Goal: Information Seeking & Learning: Learn about a topic

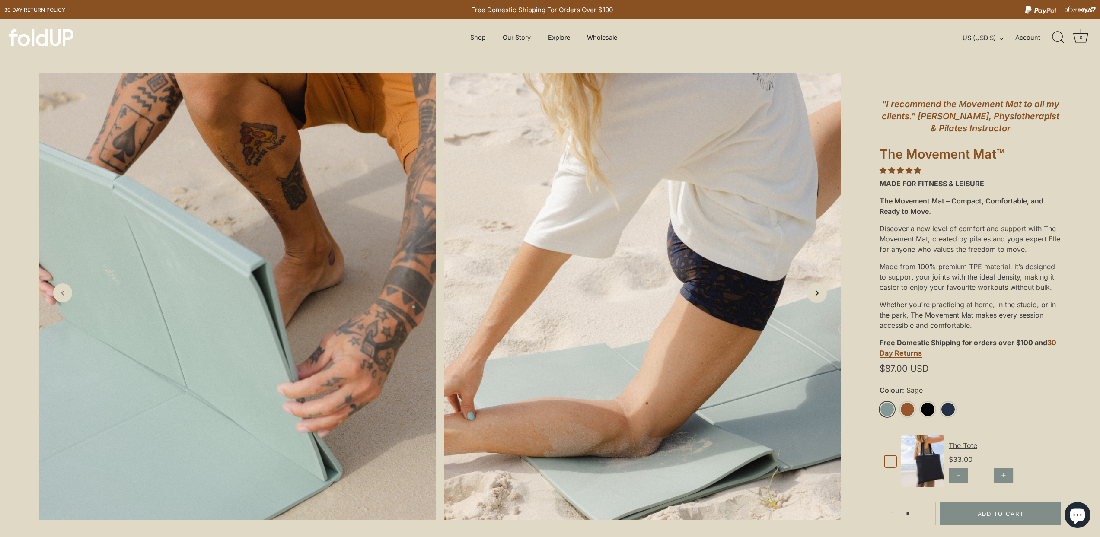
scroll to position [12, 0]
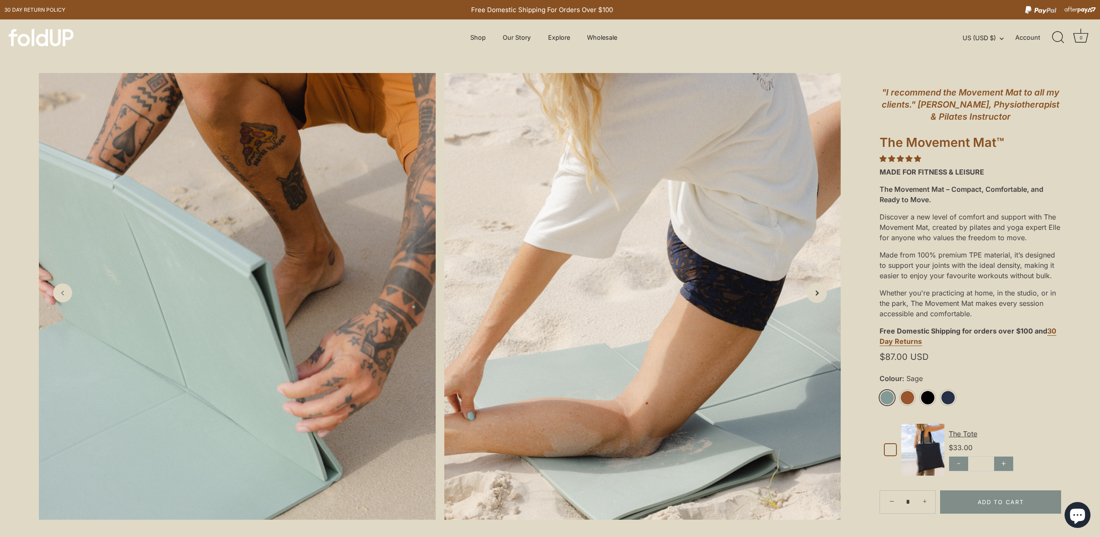
click at [815, 296] on icon "Next slide" at bounding box center [816, 292] width 9 height 9
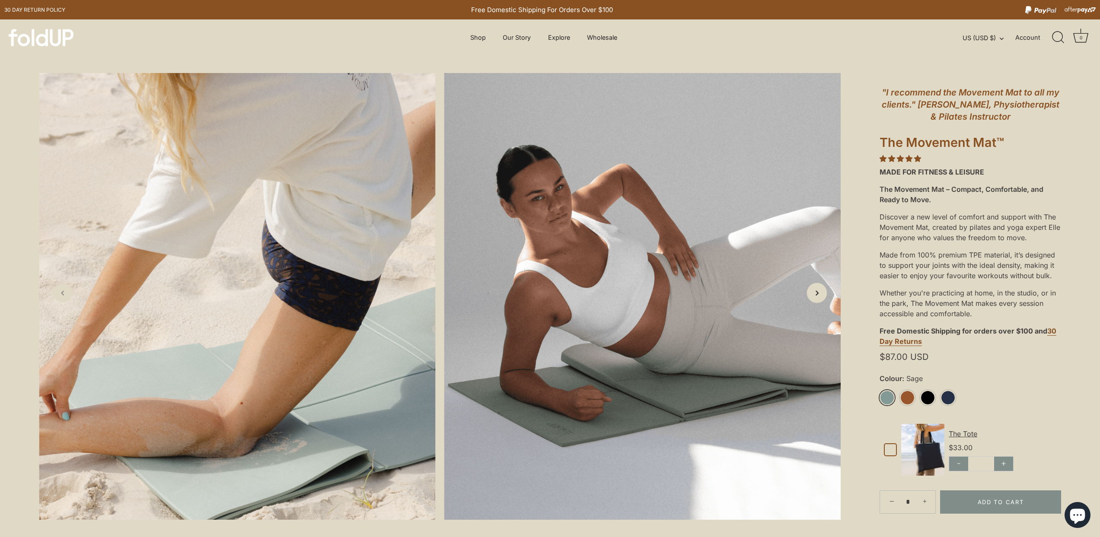
click at [815, 296] on icon "Next slide" at bounding box center [816, 292] width 9 height 9
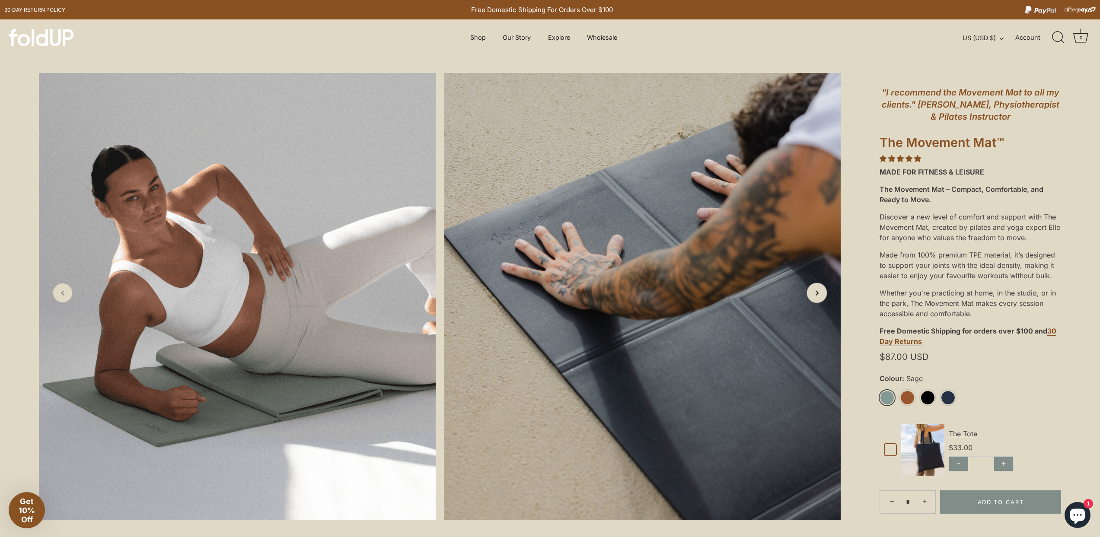
click at [815, 296] on icon "Next slide" at bounding box center [816, 292] width 9 height 9
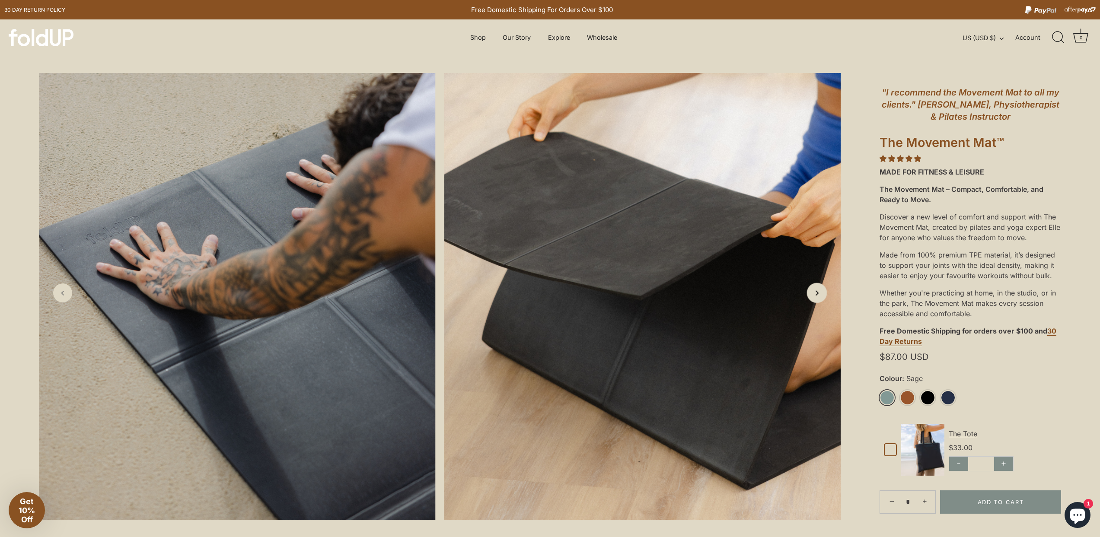
click at [815, 296] on icon "Next slide" at bounding box center [816, 292] width 9 height 9
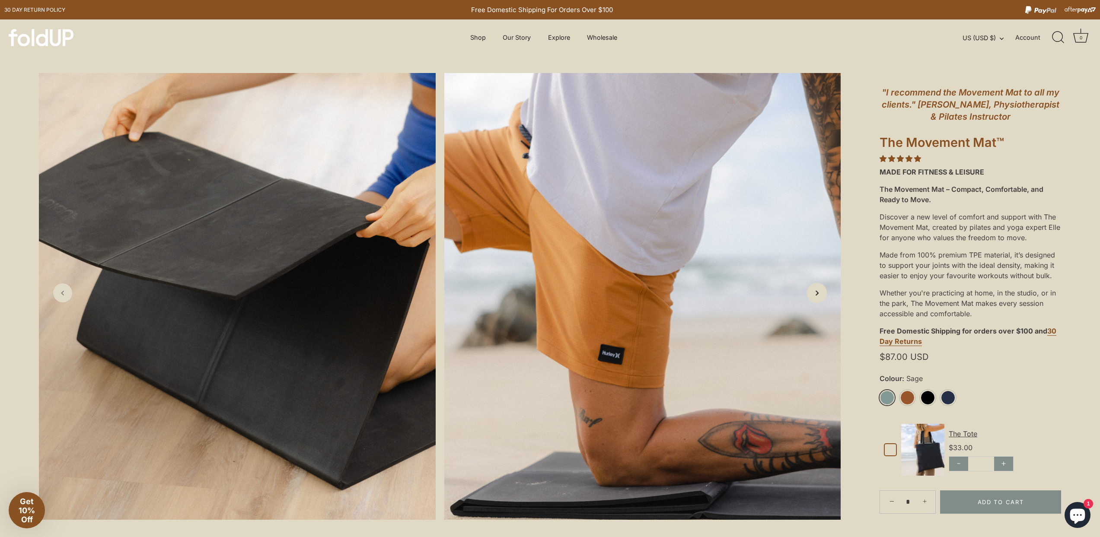
click at [815, 296] on icon "Next slide" at bounding box center [816, 292] width 9 height 9
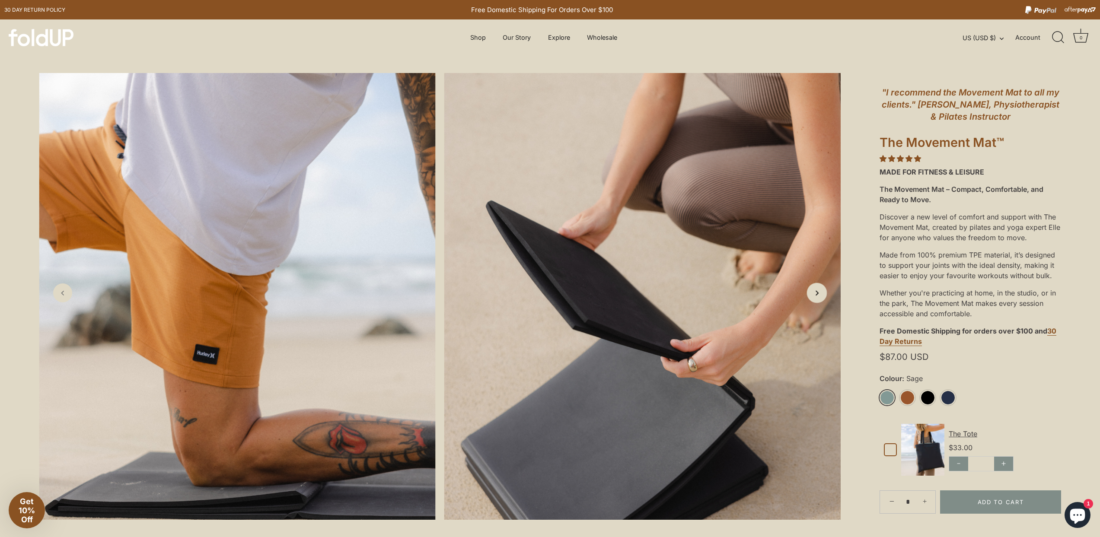
click at [815, 296] on icon "Next slide" at bounding box center [816, 292] width 9 height 9
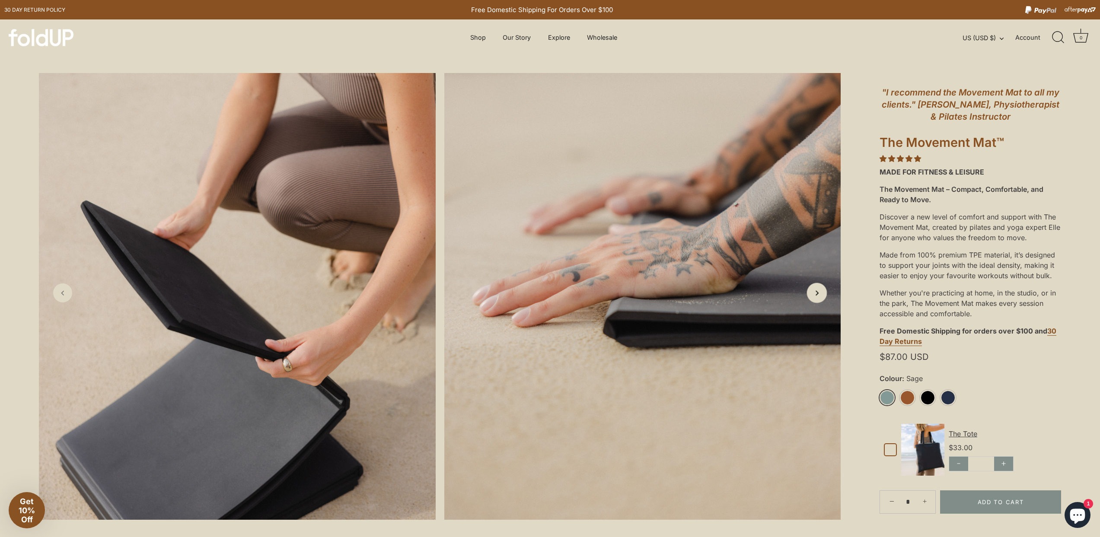
click at [815, 296] on icon "Next slide" at bounding box center [816, 292] width 9 height 9
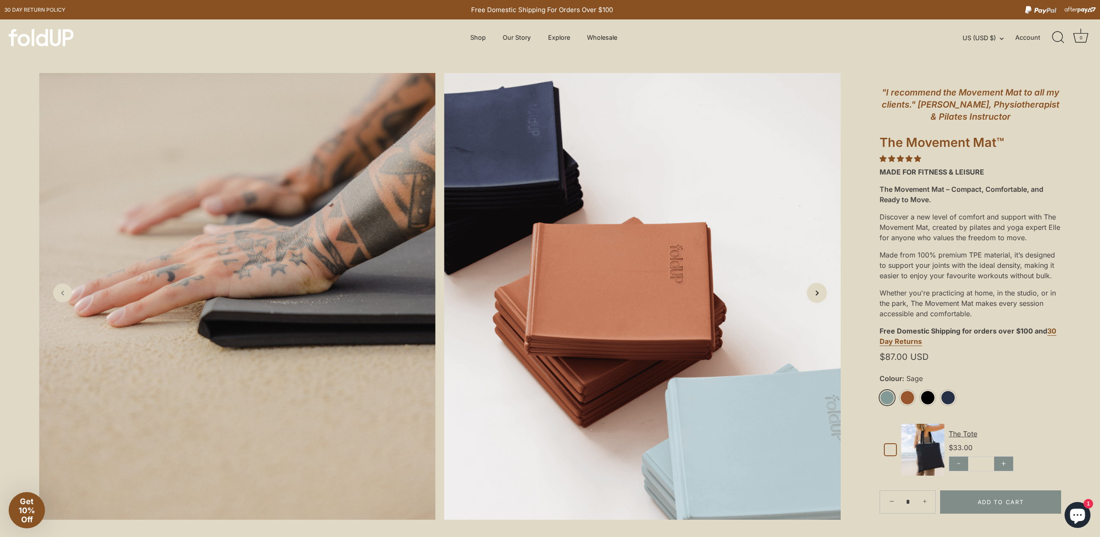
click at [815, 296] on icon "Next slide" at bounding box center [816, 292] width 9 height 9
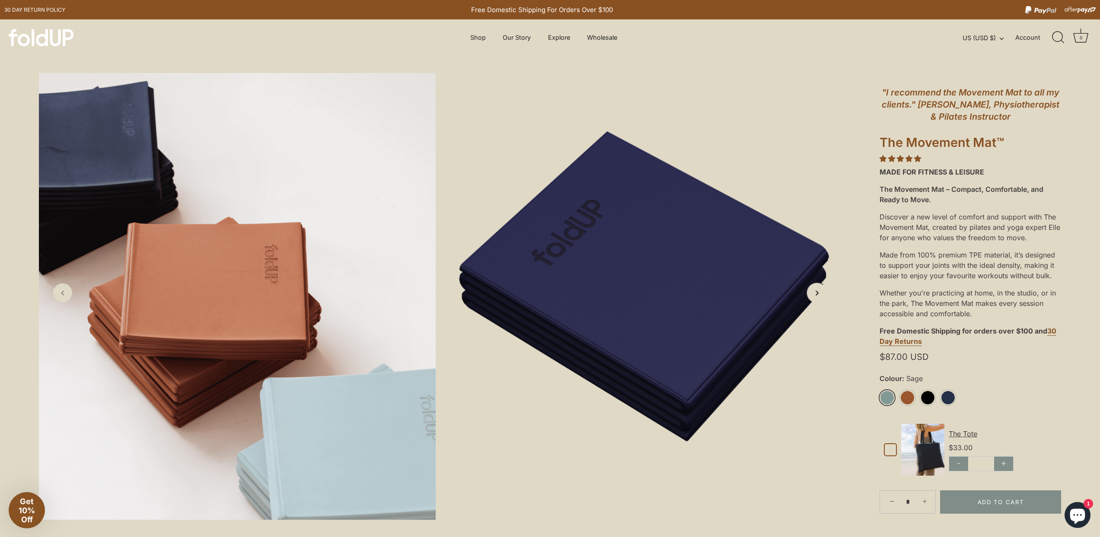
click at [815, 296] on icon "Next slide" at bounding box center [816, 292] width 9 height 9
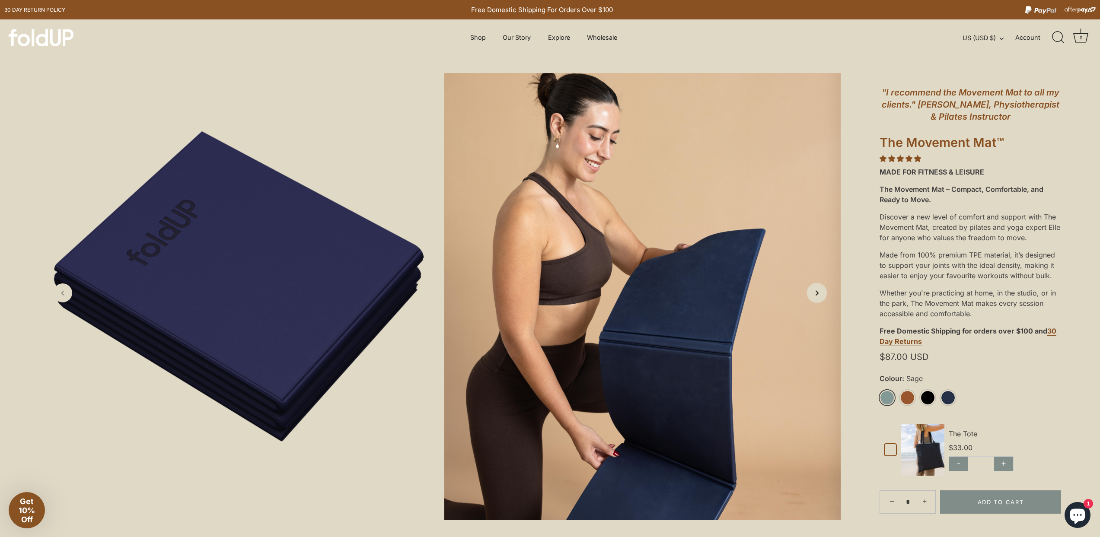
click at [815, 296] on icon "Next slide" at bounding box center [816, 292] width 9 height 9
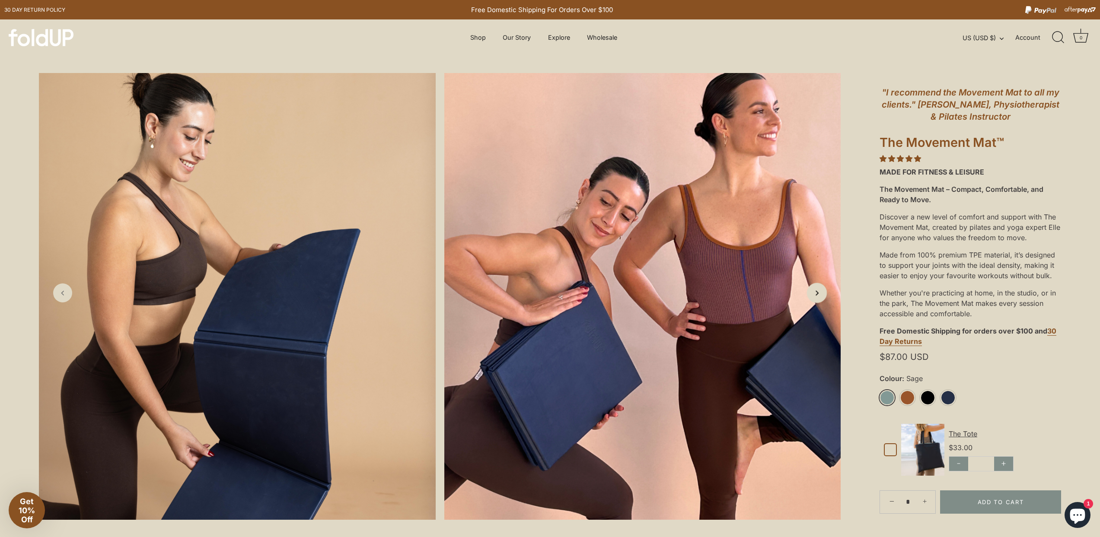
click at [815, 296] on icon "Next slide" at bounding box center [816, 292] width 9 height 9
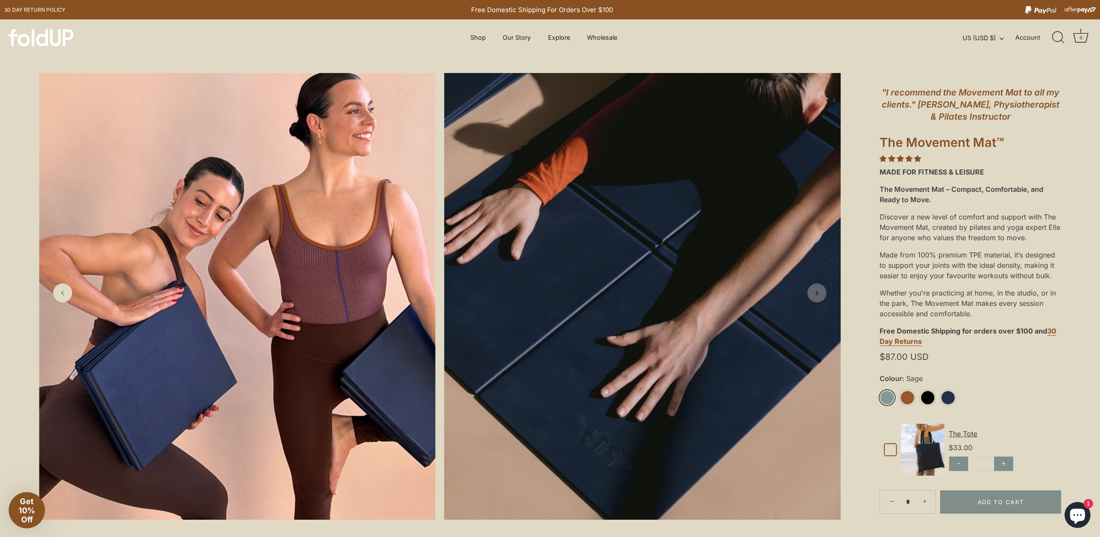
click at [815, 296] on icon "Next slide" at bounding box center [816, 293] width 9 height 9
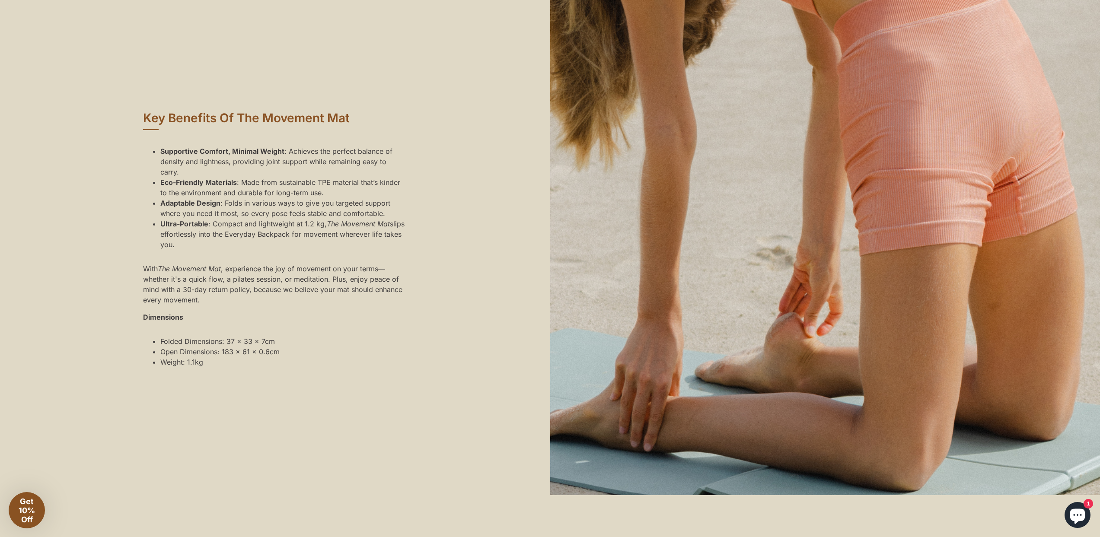
scroll to position [704, 0]
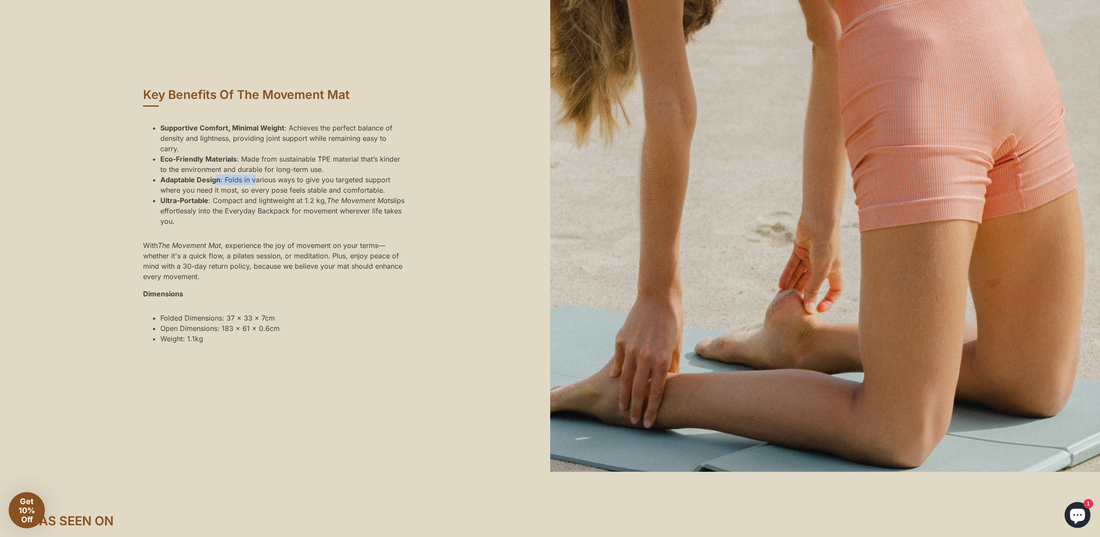
drag, startPoint x: 214, startPoint y: 193, endPoint x: 254, endPoint y: 191, distance: 40.3
click at [254, 191] on li "Adaptable Design : Folds in various ways to give you targeted support where you…" at bounding box center [283, 185] width 246 height 21
drag, startPoint x: 258, startPoint y: 169, endPoint x: 270, endPoint y: 166, distance: 13.2
click at [263, 168] on li "Eco-Friendly Materials : Made from sustainable TPE material that’s kinder to th…" at bounding box center [283, 164] width 246 height 21
click at [310, 149] on li "Supportive Comfort, Minimal Weight : Achieves the perfect balance of density an…" at bounding box center [283, 138] width 246 height 31
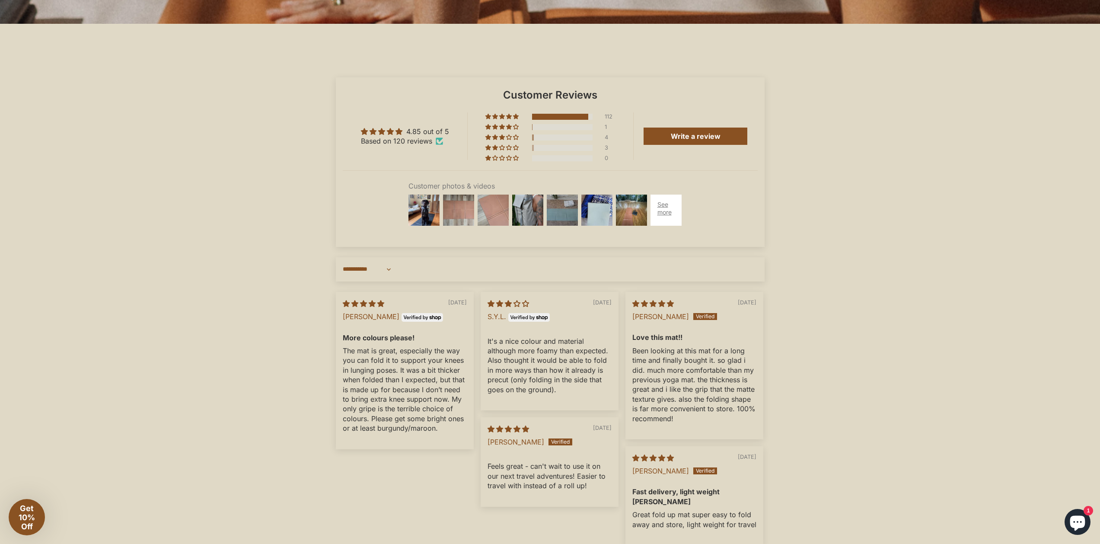
scroll to position [2617, 0]
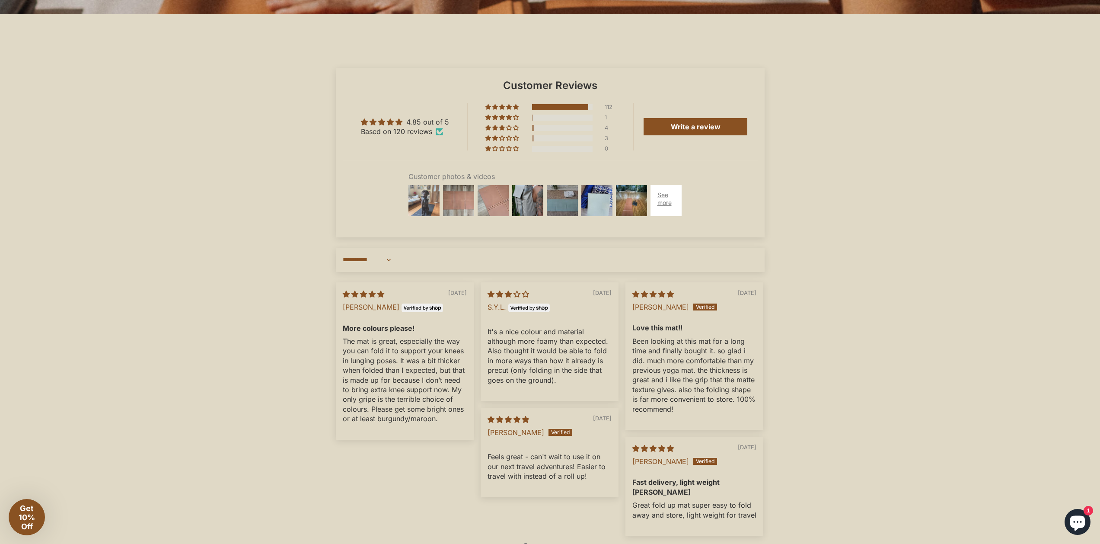
click at [423, 210] on img at bounding box center [424, 200] width 35 height 35
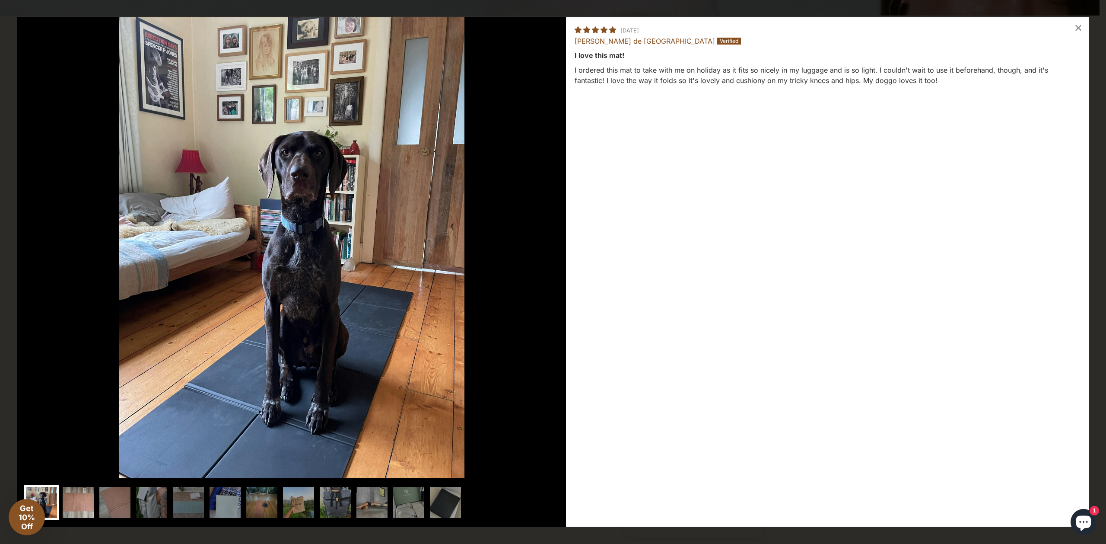
click at [90, 494] on img at bounding box center [78, 502] width 35 height 35
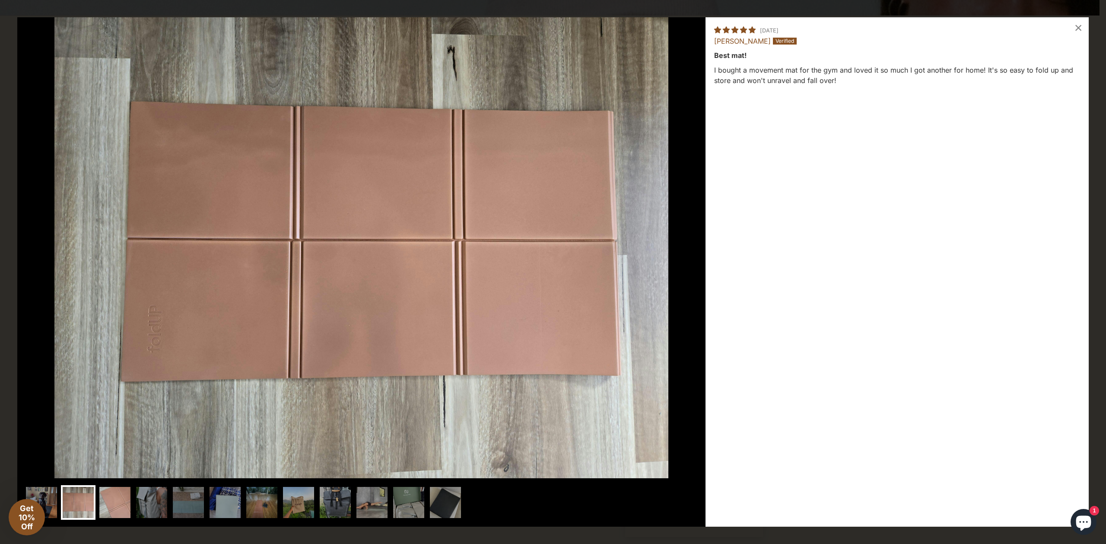
click at [127, 490] on img at bounding box center [115, 502] width 35 height 35
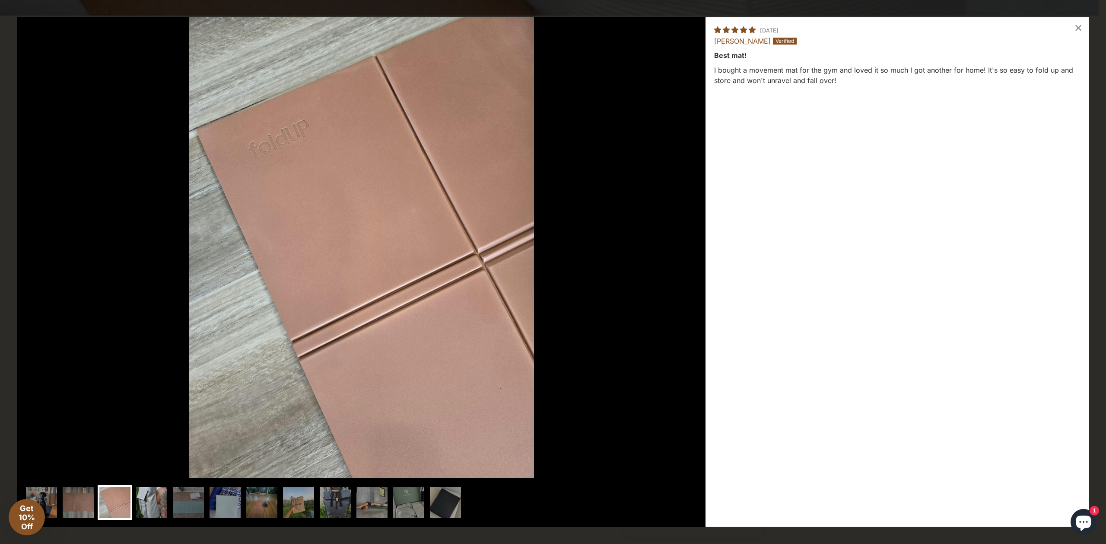
click at [156, 496] on img at bounding box center [151, 502] width 35 height 35
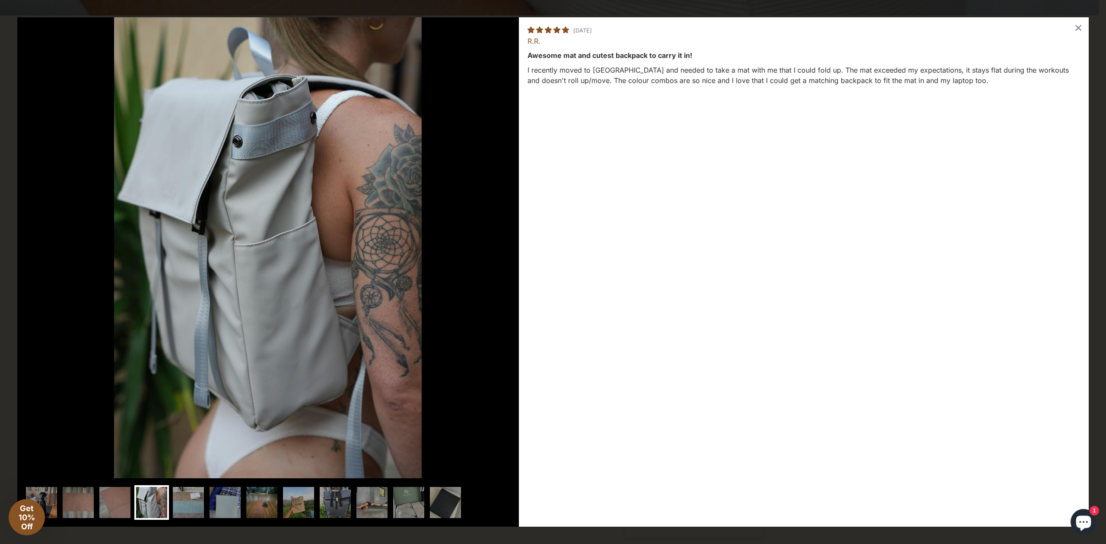
click at [193, 501] on img at bounding box center [188, 502] width 35 height 35
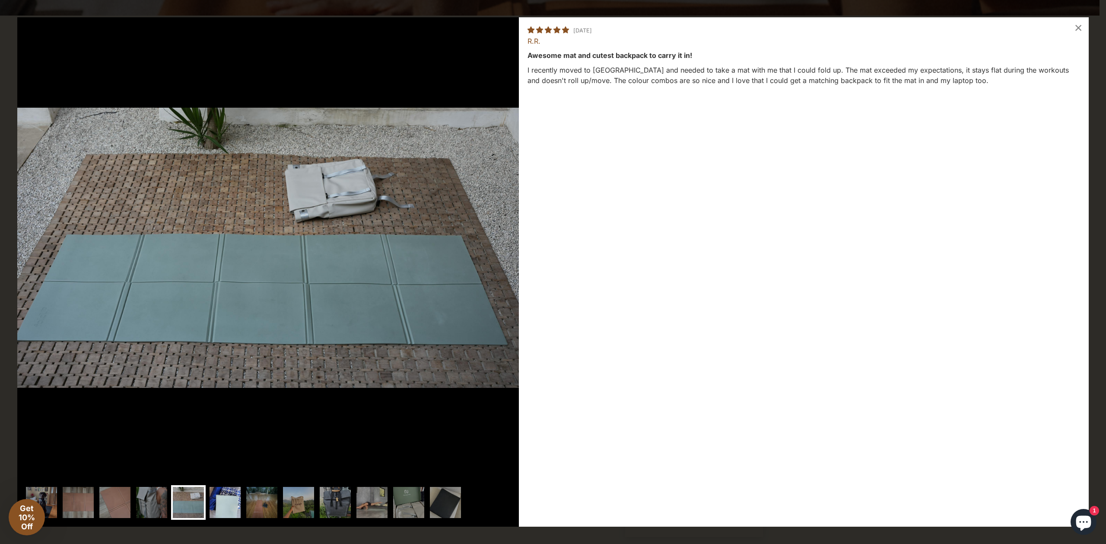
click at [225, 502] on img at bounding box center [225, 502] width 35 height 35
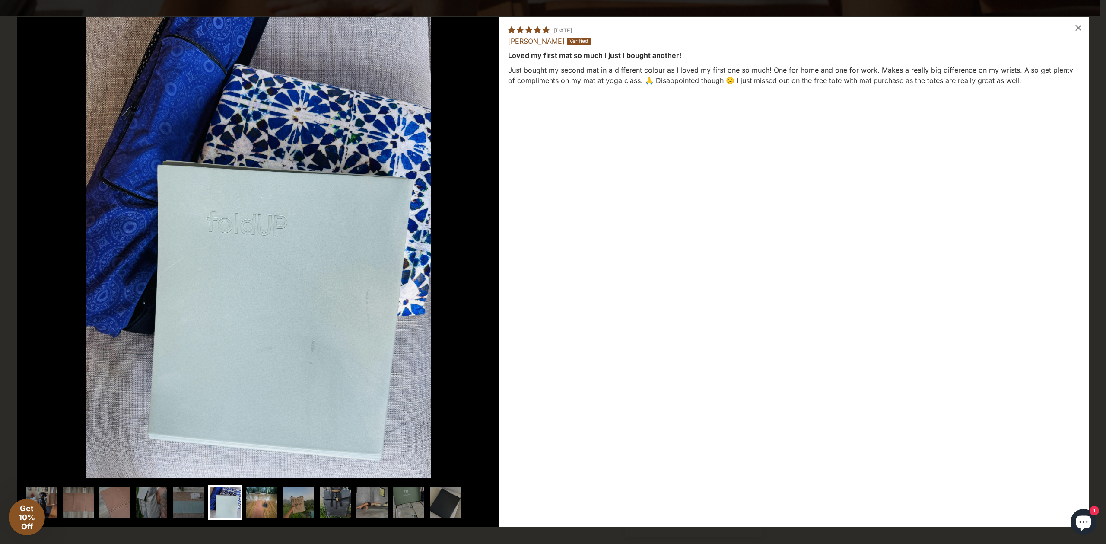
click at [248, 500] on img at bounding box center [262, 502] width 35 height 35
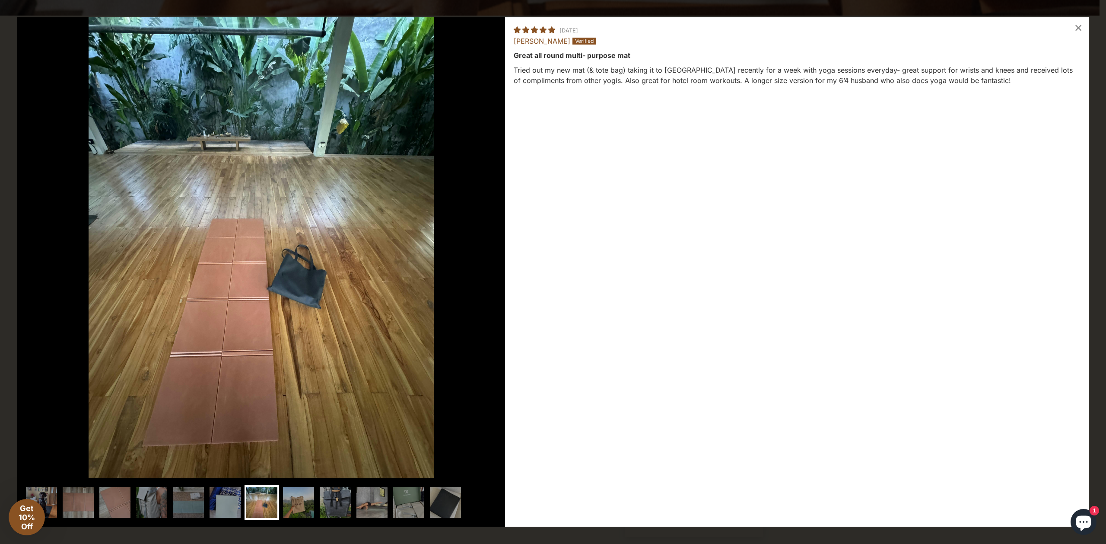
click at [268, 499] on img at bounding box center [262, 502] width 35 height 35
click at [291, 501] on img at bounding box center [298, 502] width 35 height 35
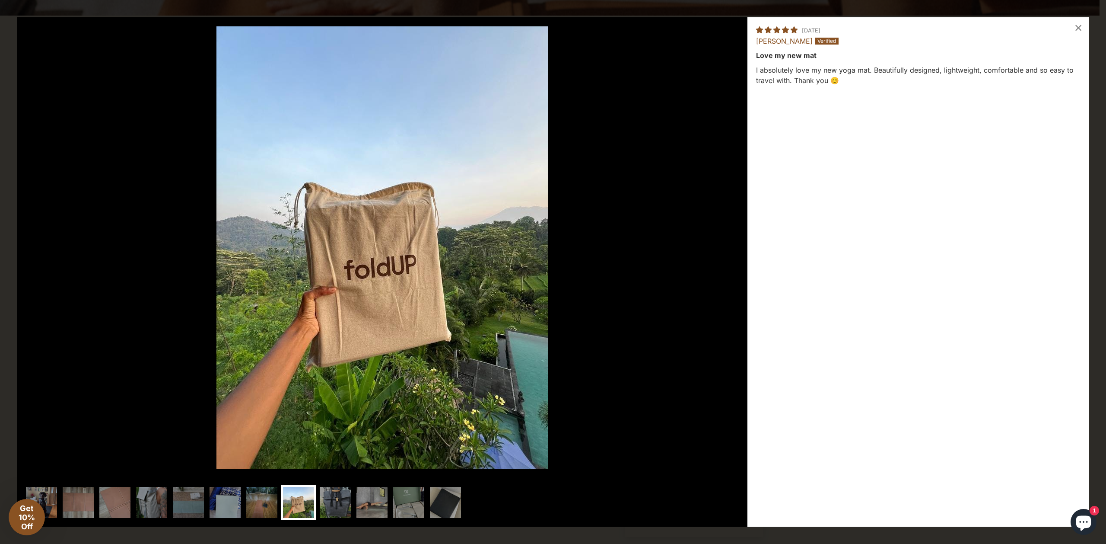
click at [302, 501] on img at bounding box center [298, 502] width 35 height 35
click at [325, 500] on img at bounding box center [335, 502] width 35 height 35
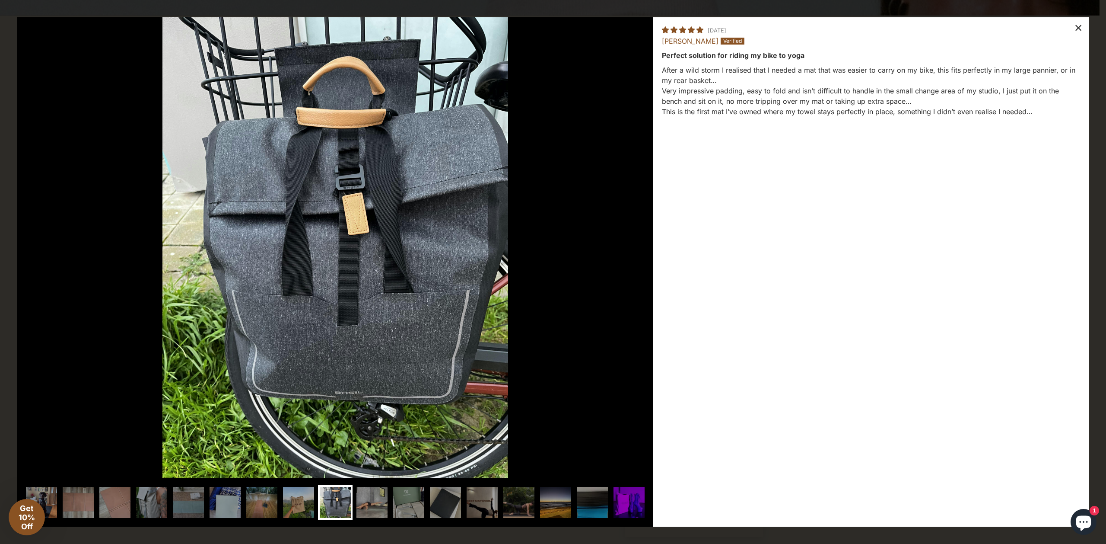
click at [1082, 26] on div "×" at bounding box center [1078, 27] width 21 height 21
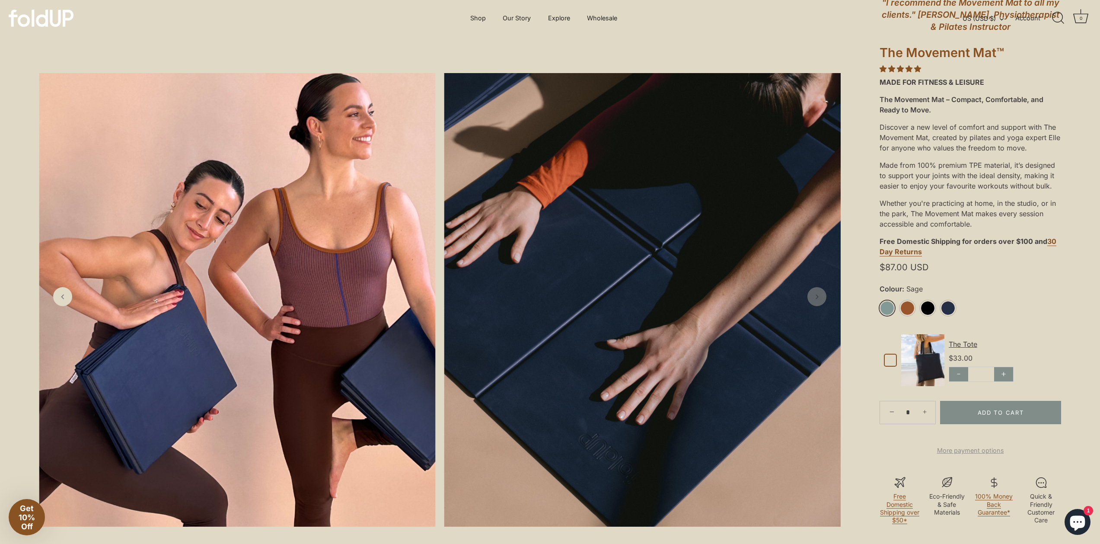
scroll to position [0, 0]
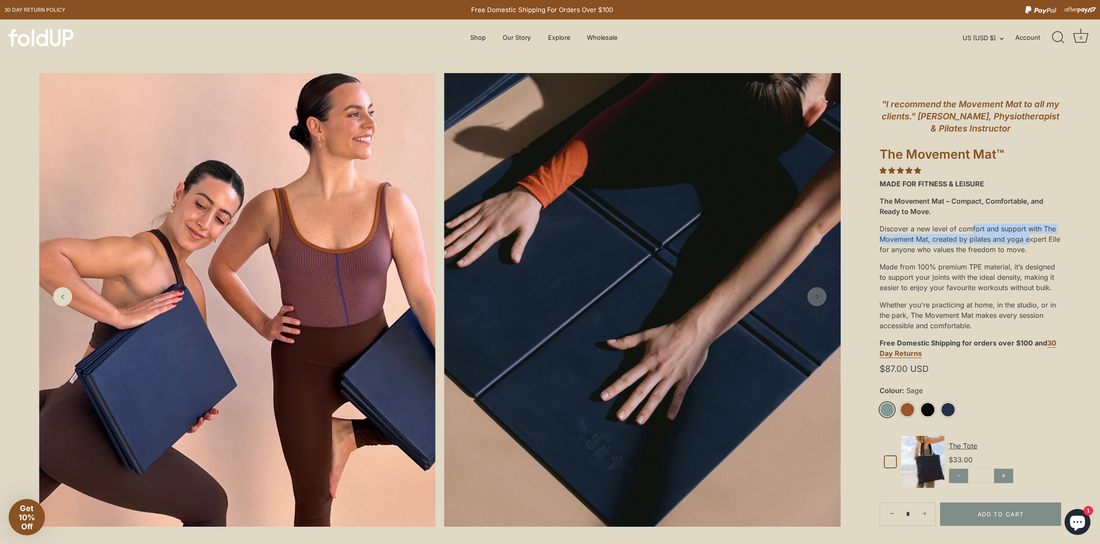
drag, startPoint x: 894, startPoint y: 228, endPoint x: 960, endPoint y: 245, distance: 67.9
click at [960, 238] on div "Discover a new level of comfort and support with The Movement Mat, created by p…" at bounding box center [969, 239] width 181 height 38
drag, startPoint x: 955, startPoint y: 277, endPoint x: 973, endPoint y: 286, distance: 20.7
click at [971, 283] on div "Made from 100% premium TPE material, it’s designed to support your joints with …" at bounding box center [969, 277] width 181 height 38
drag, startPoint x: 972, startPoint y: 289, endPoint x: 967, endPoint y: 288, distance: 4.8
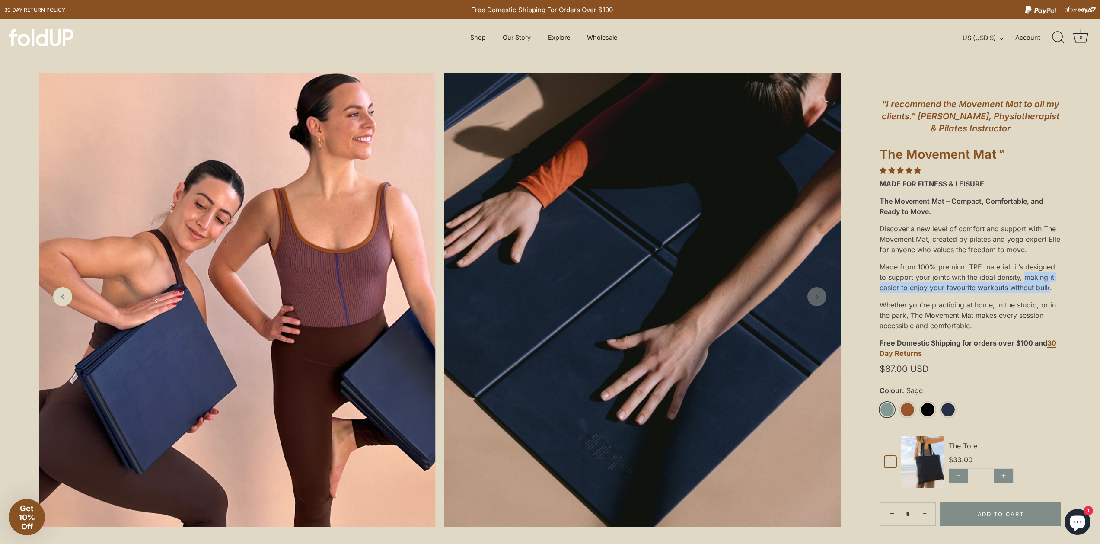
click at [972, 289] on div "Made from 100% premium TPE material, it’s designed to support your joints with …" at bounding box center [969, 277] width 181 height 38
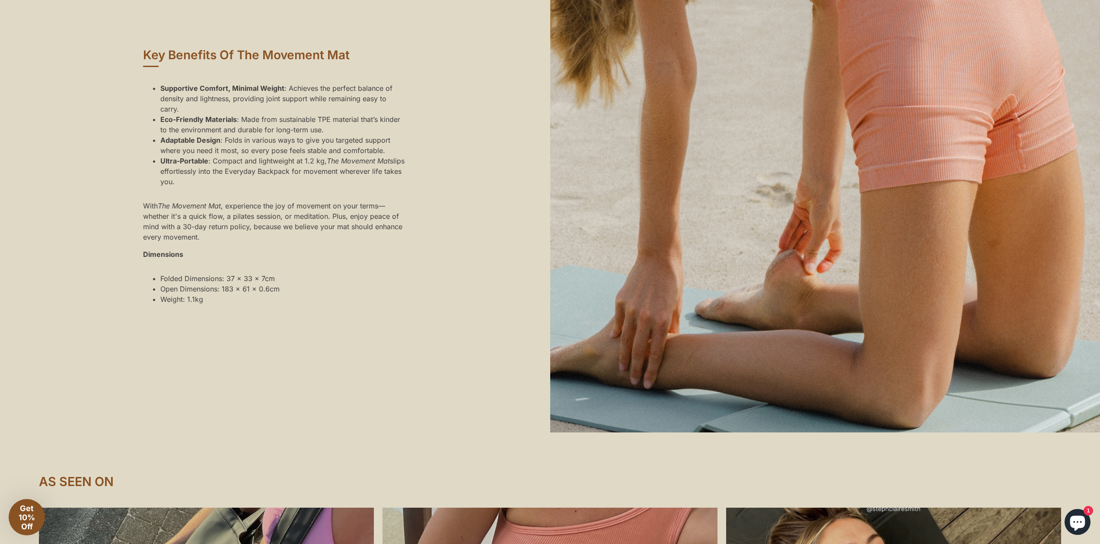
scroll to position [789, 0]
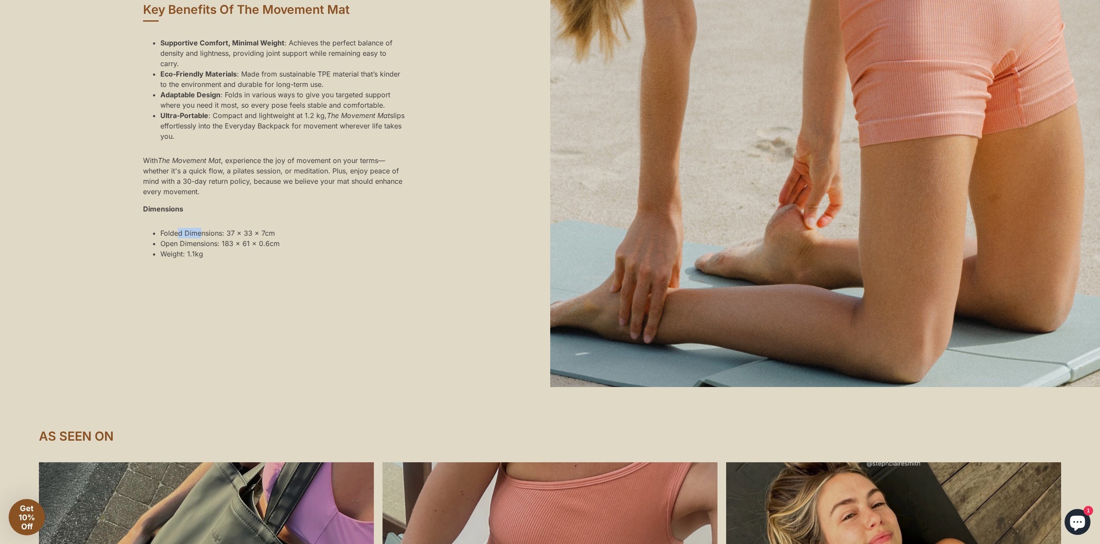
drag, startPoint x: 179, startPoint y: 242, endPoint x: 200, endPoint y: 243, distance: 20.8
click at [200, 238] on li "Folded Dimensions: 37 x 33 x 7cm" at bounding box center [219, 233] width 119 height 10
drag, startPoint x: 190, startPoint y: 252, endPoint x: 216, endPoint y: 256, distance: 26.2
click at [194, 248] on li "Open Dimensions: 183 x 61 x 0.6cm" at bounding box center [219, 243] width 119 height 10
click at [270, 248] on li "Open Dimensions: 183 x 61 x 0.6cm" at bounding box center [219, 243] width 119 height 10
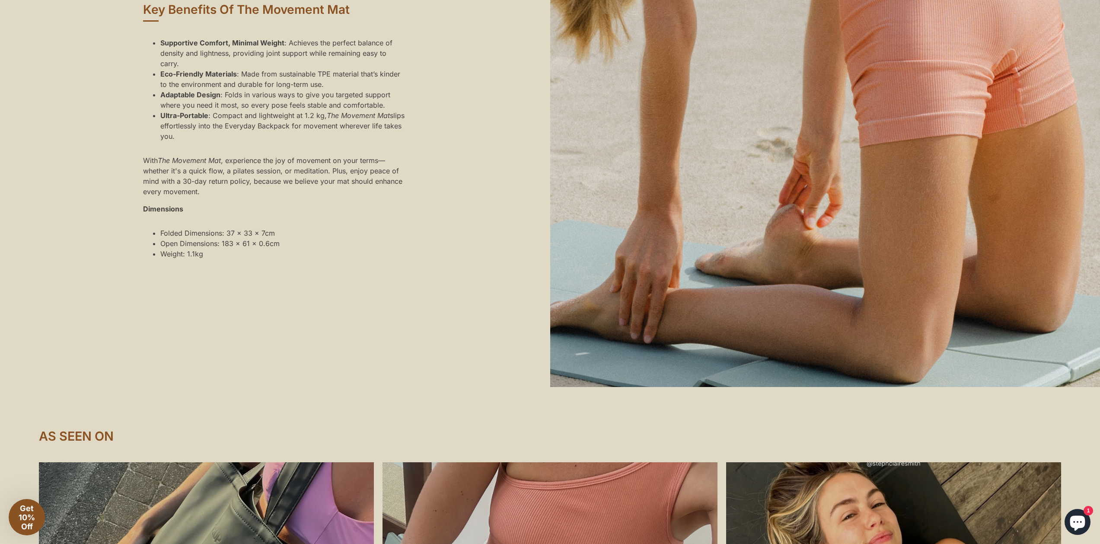
click at [207, 237] on div "Supportive Comfort, Minimal Weight : Achieves the perfect balance of density an…" at bounding box center [275, 148] width 264 height 235
click at [171, 165] on em "The Movement Mat" at bounding box center [189, 160] width 63 height 9
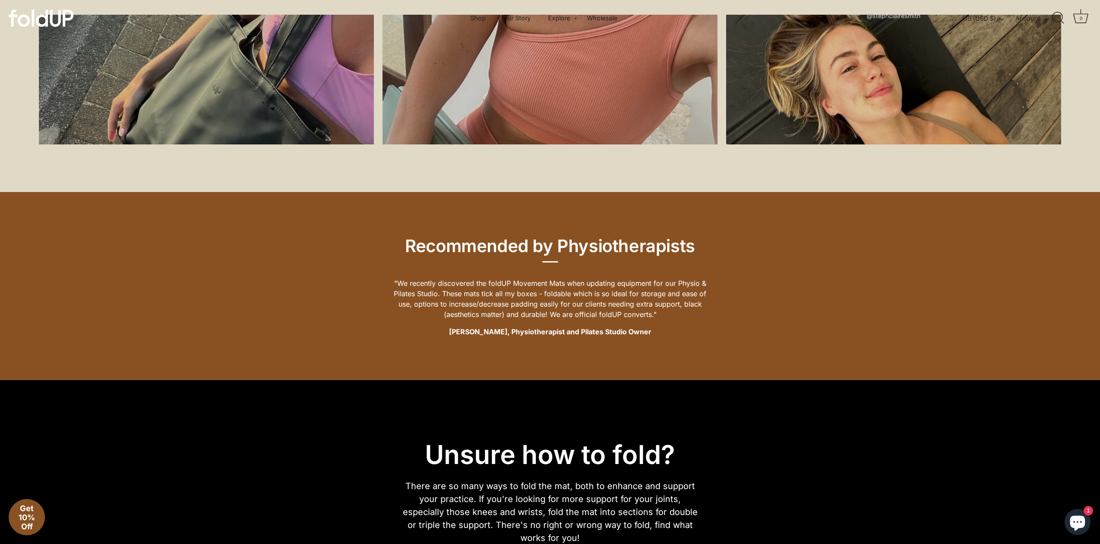
scroll to position [1125, 0]
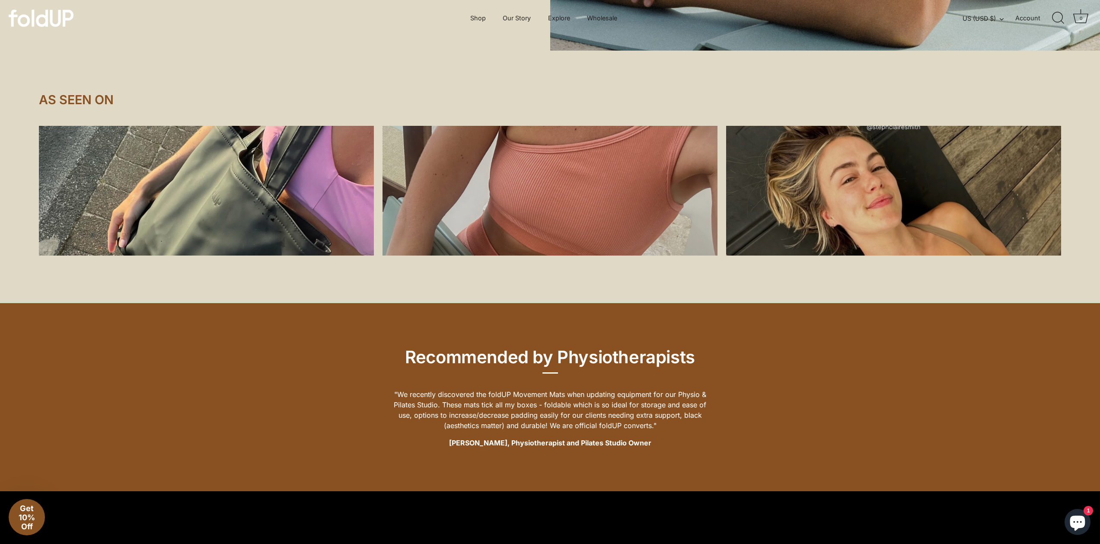
click at [186, 188] on div at bounding box center [206, 191] width 335 height 130
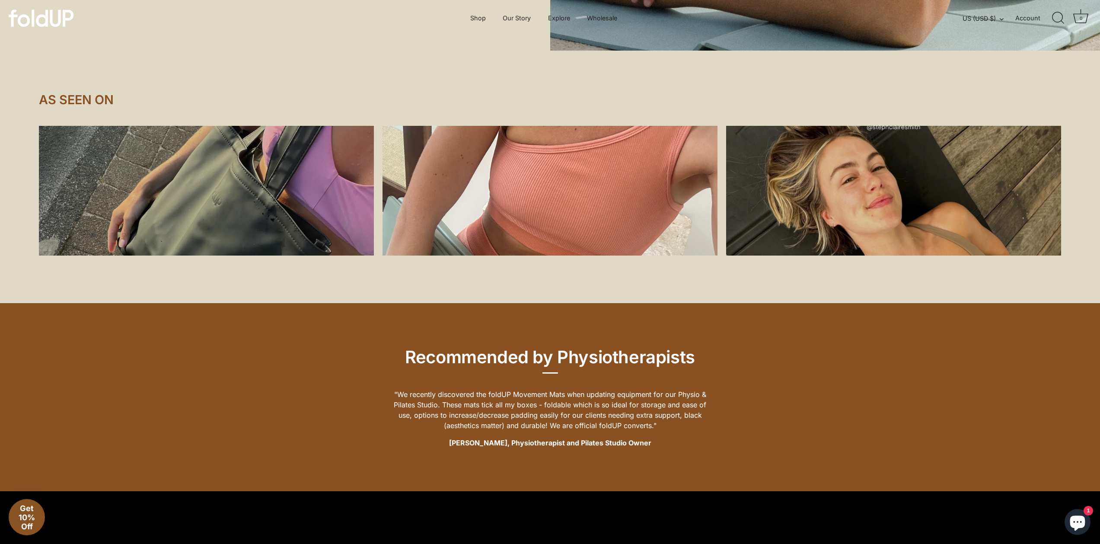
click at [443, 222] on div at bounding box center [549, 191] width 335 height 130
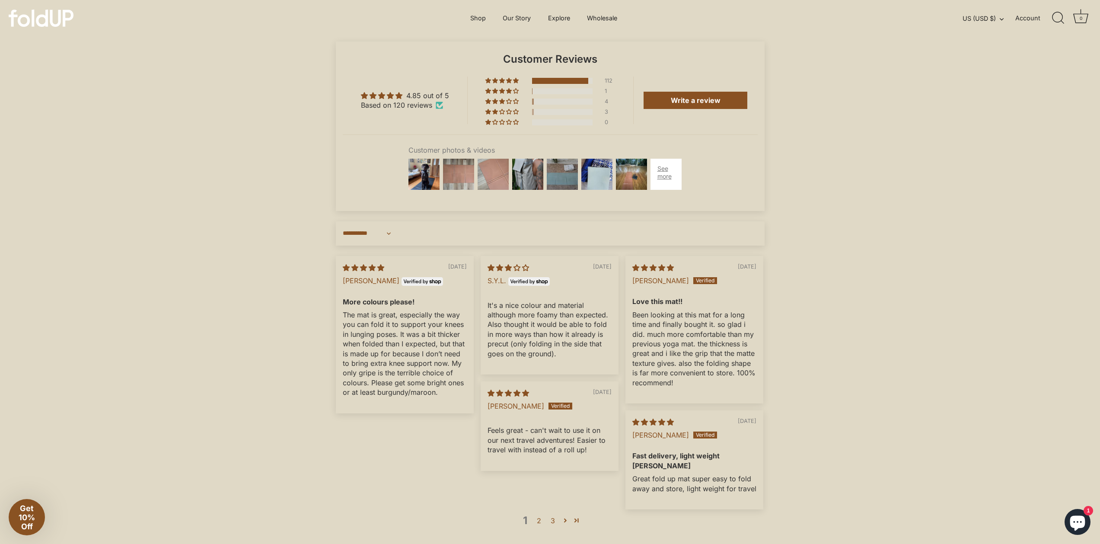
scroll to position [2114, 0]
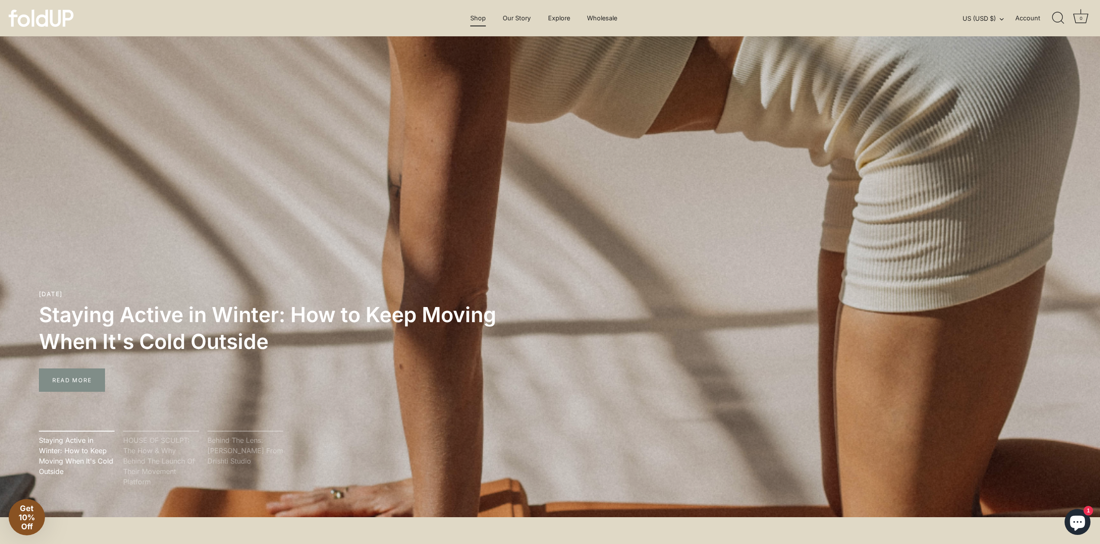
click at [482, 18] on link "Shop" at bounding box center [478, 18] width 31 height 16
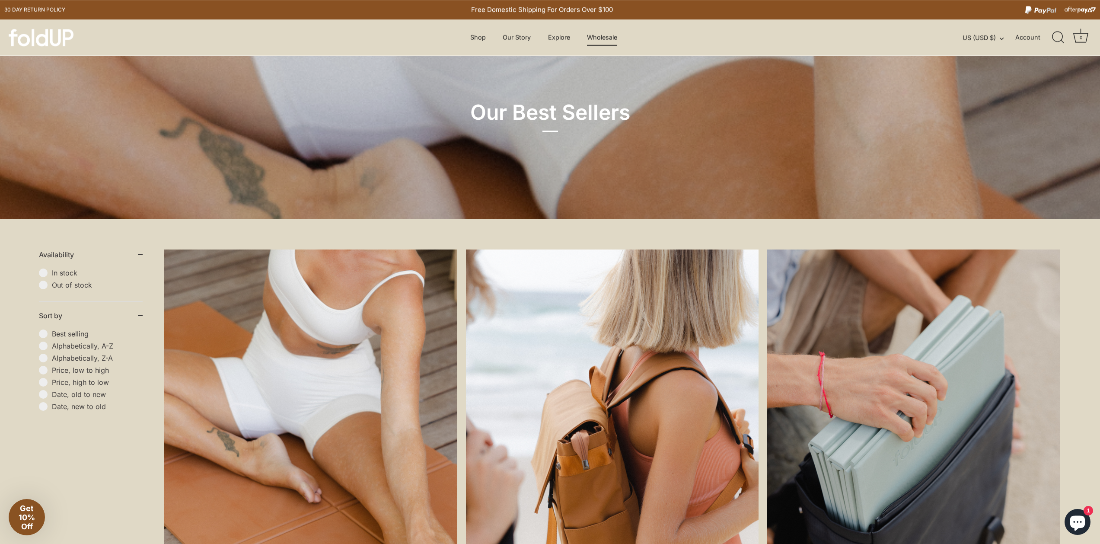
click at [594, 34] on link "Wholesale" at bounding box center [601, 37] width 45 height 16
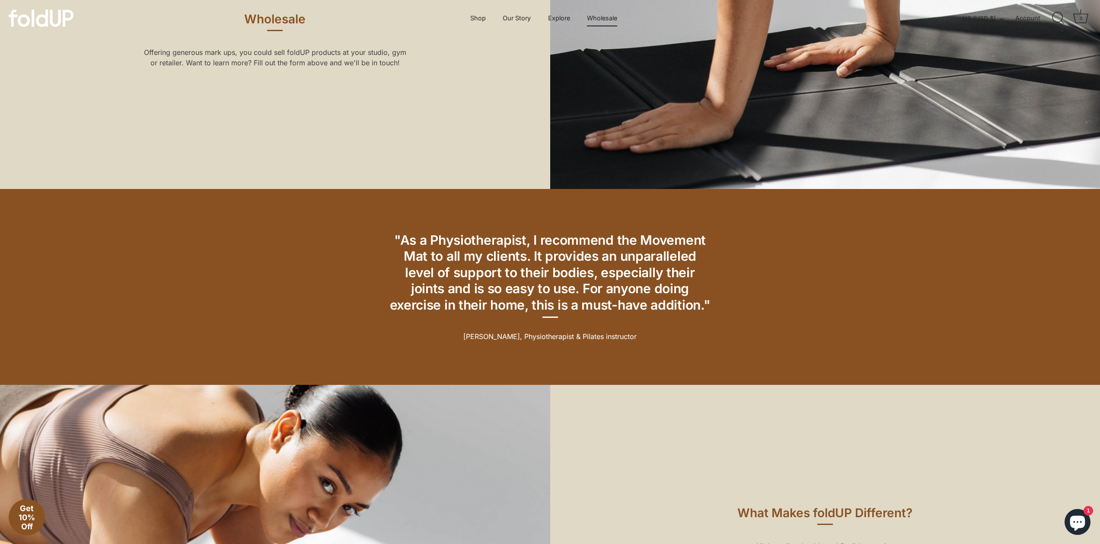
scroll to position [809, 0]
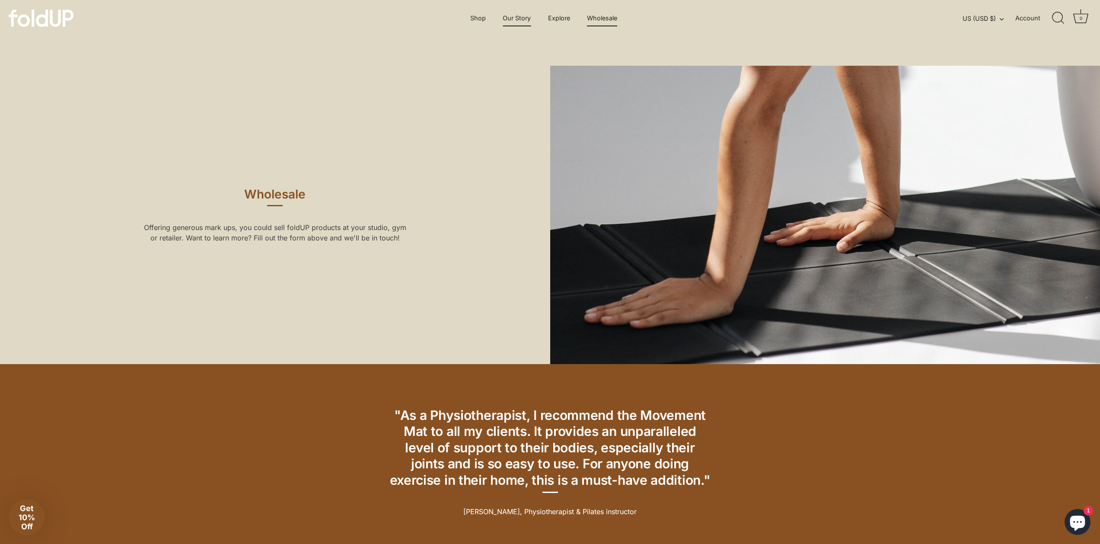
click at [501, 18] on link "Our Story" at bounding box center [516, 18] width 43 height 16
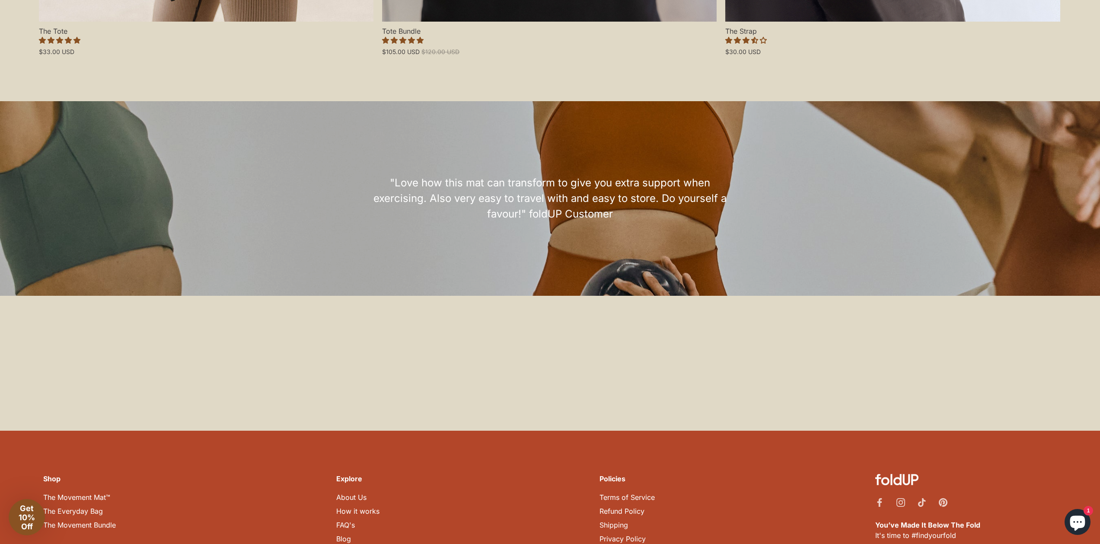
scroll to position [3091, 0]
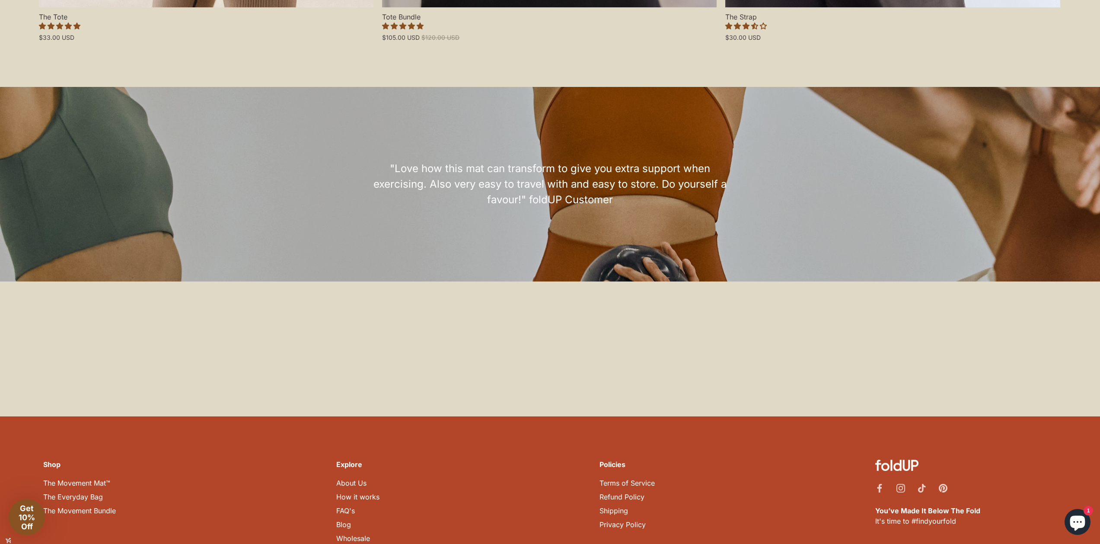
click at [350, 506] on link "FAQ's" at bounding box center [345, 510] width 19 height 9
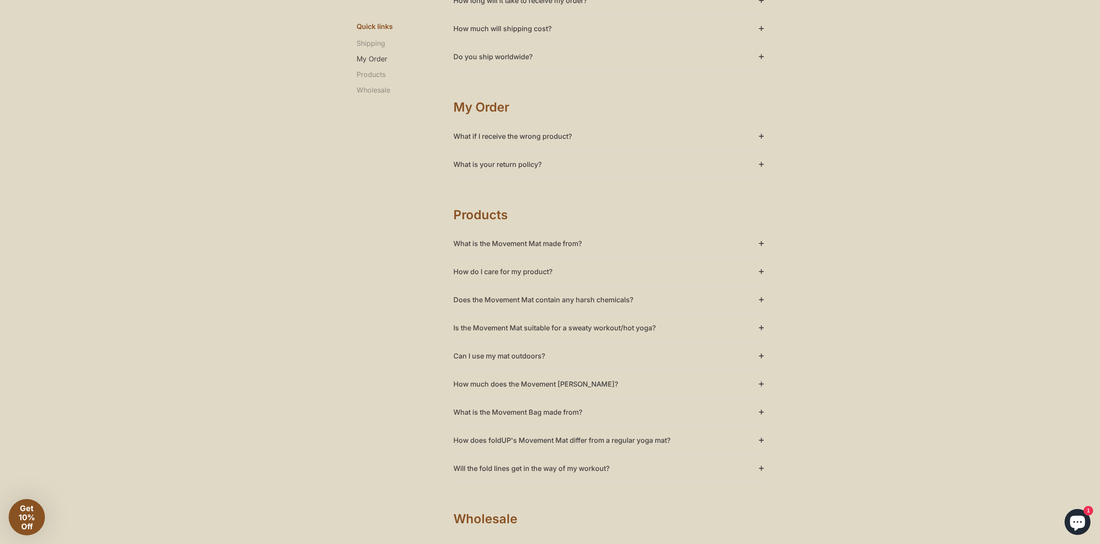
click at [760, 242] on summary "What is the Movement Mat made from?" at bounding box center [608, 243] width 310 height 28
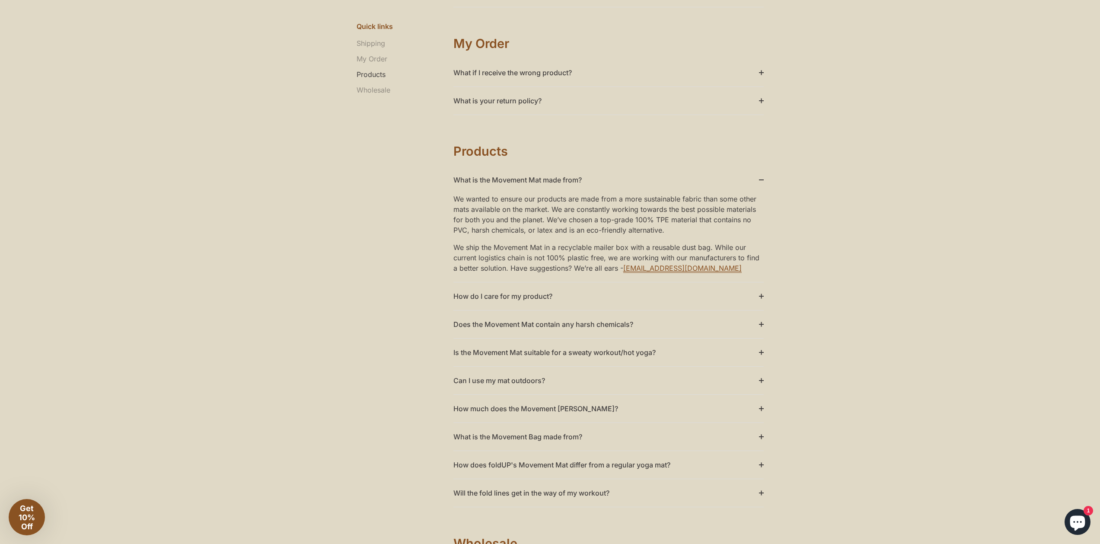
scroll to position [428, 0]
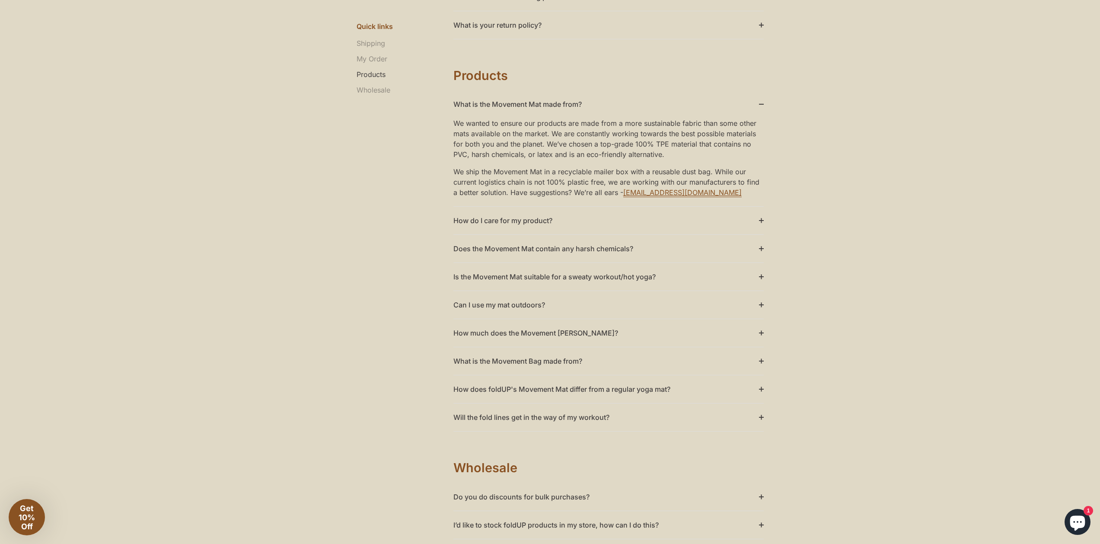
click at [756, 277] on summary "Is the Movement Mat suitable for a sweaty workout/hot yoga?" at bounding box center [608, 277] width 310 height 28
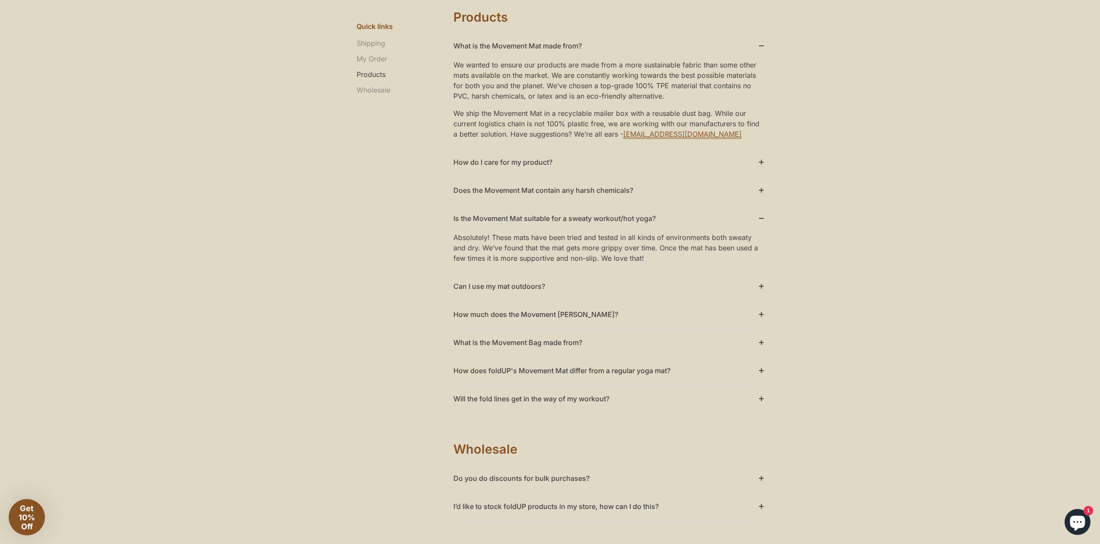
scroll to position [488, 0]
click at [754, 280] on summary "Can I use my mat outdoors?" at bounding box center [608, 284] width 310 height 28
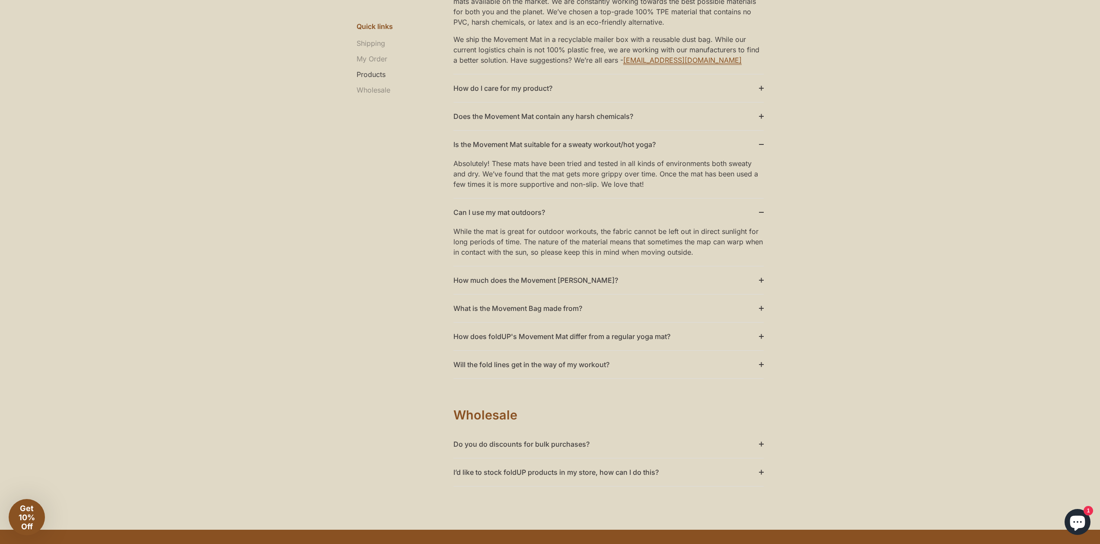
scroll to position [560, 0]
click at [761, 360] on summary "Will the fold lines get in the way of my workout?" at bounding box center [608, 364] width 310 height 28
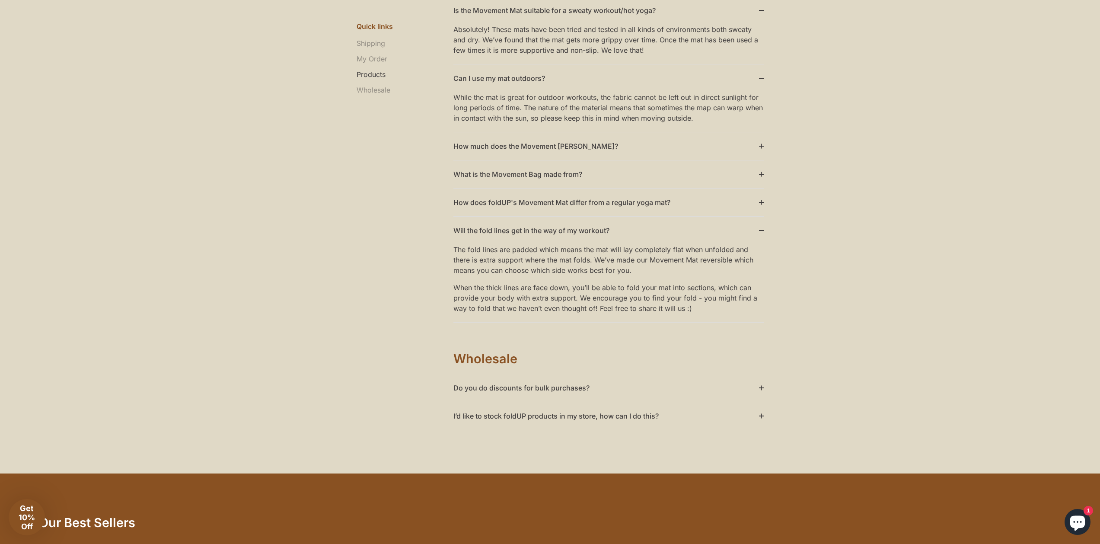
scroll to position [695, 0]
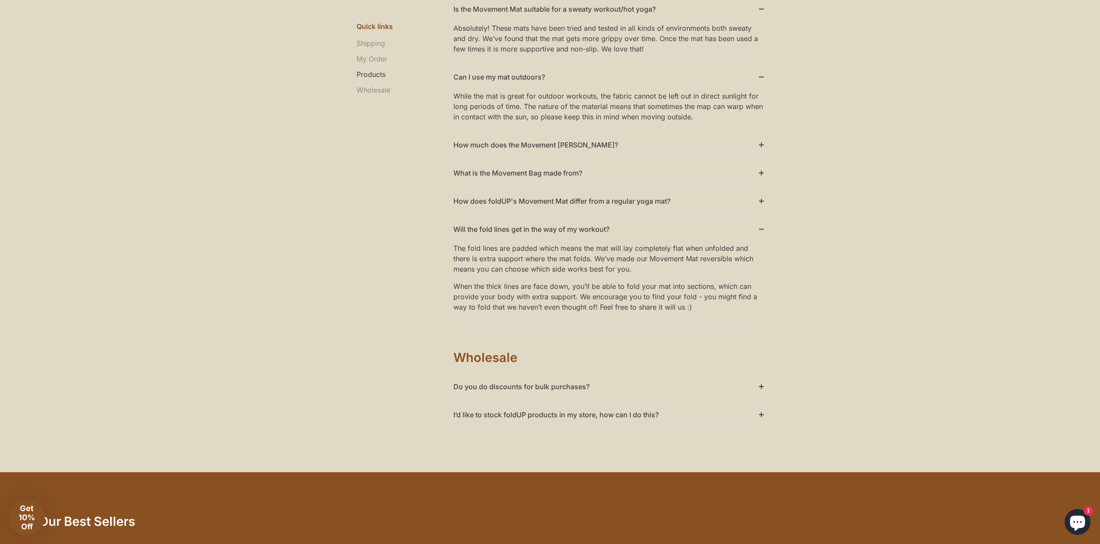
click at [763, 201] on summary "How does foldUP's Movement Mat differ from a regular yoga mat?" at bounding box center [608, 201] width 310 height 28
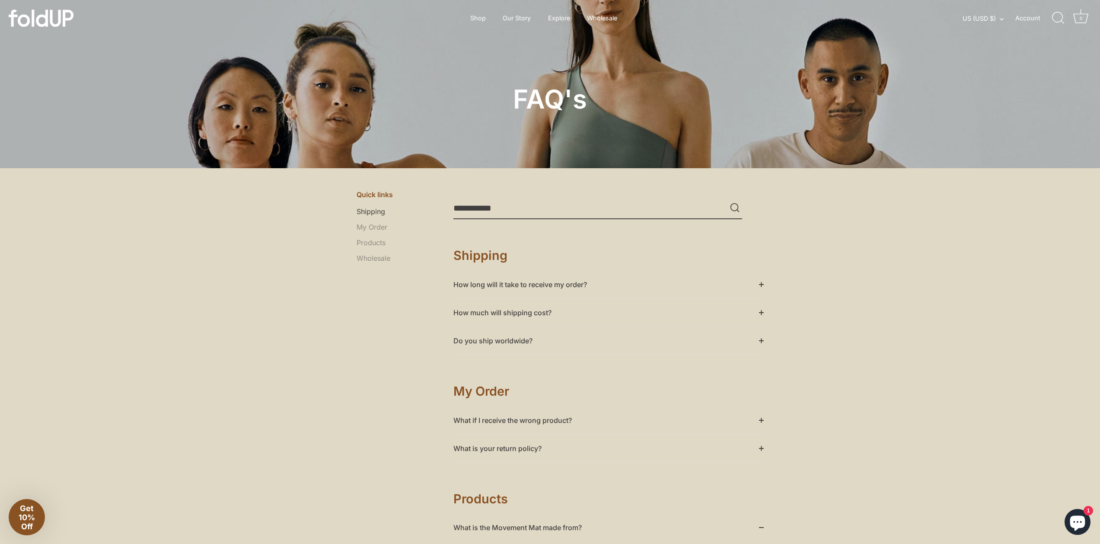
scroll to position [0, 0]
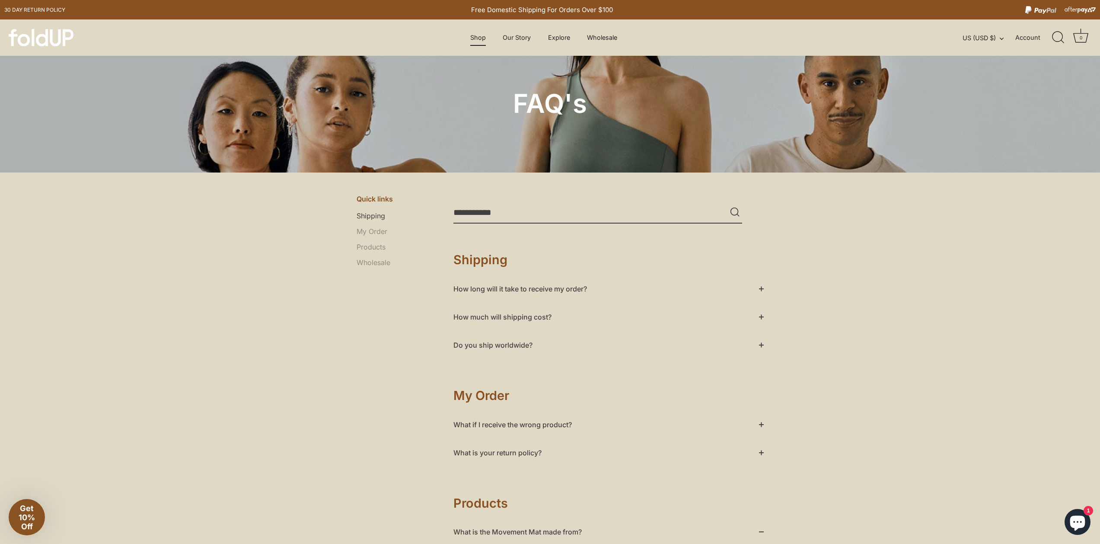
click at [472, 43] on link "Shop" at bounding box center [478, 37] width 31 height 16
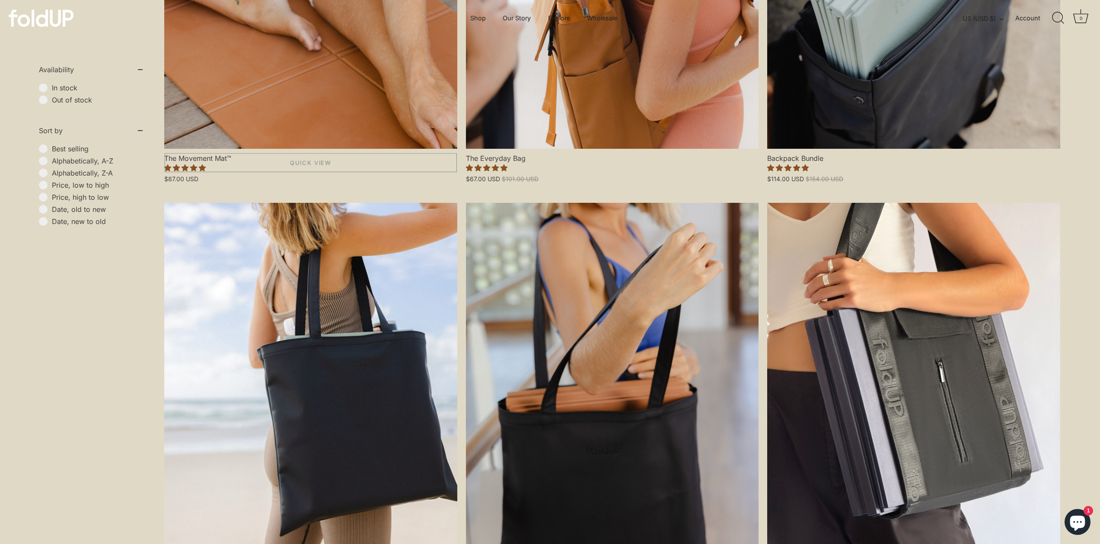
scroll to position [452, 0]
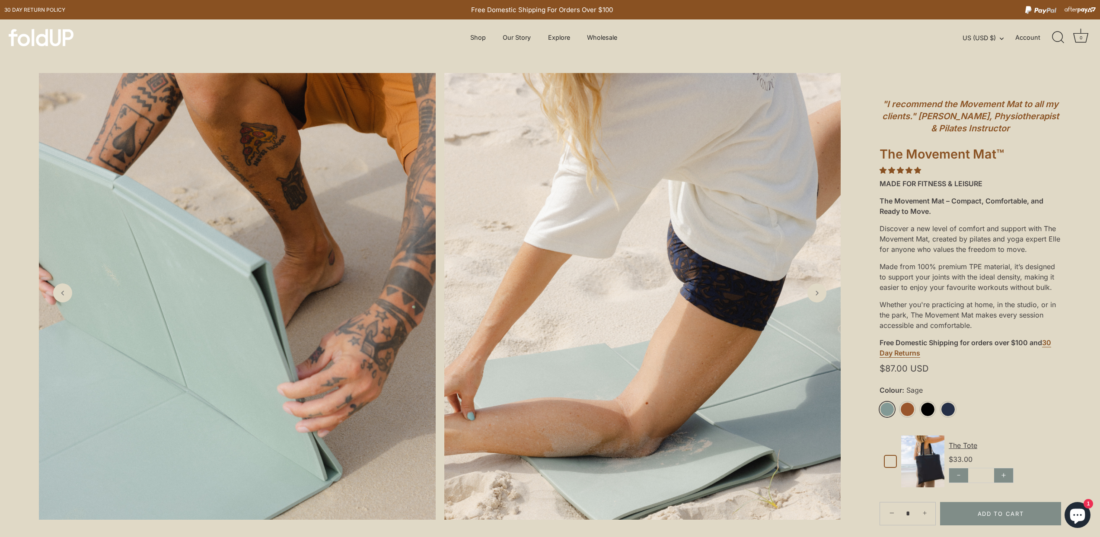
scroll to position [2, 0]
drag, startPoint x: 935, startPoint y: 226, endPoint x: 1025, endPoint y: 223, distance: 89.9
click at [1025, 223] on div "Discover a new level of comfort and support with The Movement Mat, created by p…" at bounding box center [969, 237] width 181 height 38
drag, startPoint x: 916, startPoint y: 240, endPoint x: 953, endPoint y: 239, distance: 36.7
click at [953, 239] on div "Discover a new level of comfort and support with The Movement Mat, created by p…" at bounding box center [969, 237] width 181 height 38
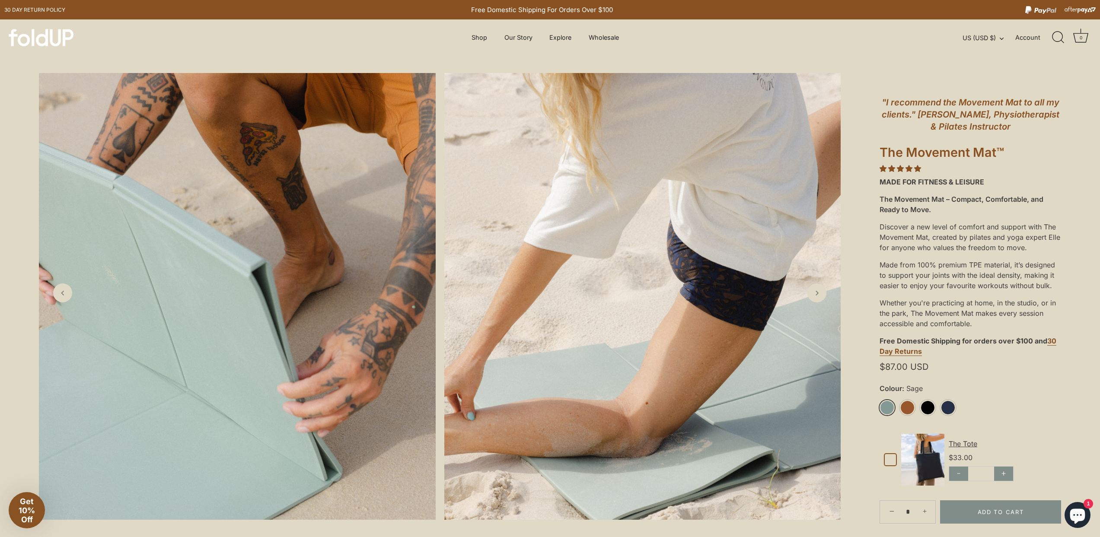
click at [913, 250] on div "Discover a new level of comfort and support with The Movement Mat, created by p…" at bounding box center [969, 237] width 181 height 38
drag, startPoint x: 884, startPoint y: 256, endPoint x: 885, endPoint y: 269, distance: 13.1
click at [908, 259] on div ""I recommend the Movement Mat to all my clients." [PERSON_NAME], Physiotherapis…" at bounding box center [969, 359] width 181 height 550
drag, startPoint x: 880, startPoint y: 270, endPoint x: 1013, endPoint y: 270, distance: 133.1
click at [1013, 270] on div "Made from 100% premium TPE material, it’s designed to support your joints with …" at bounding box center [969, 275] width 181 height 38
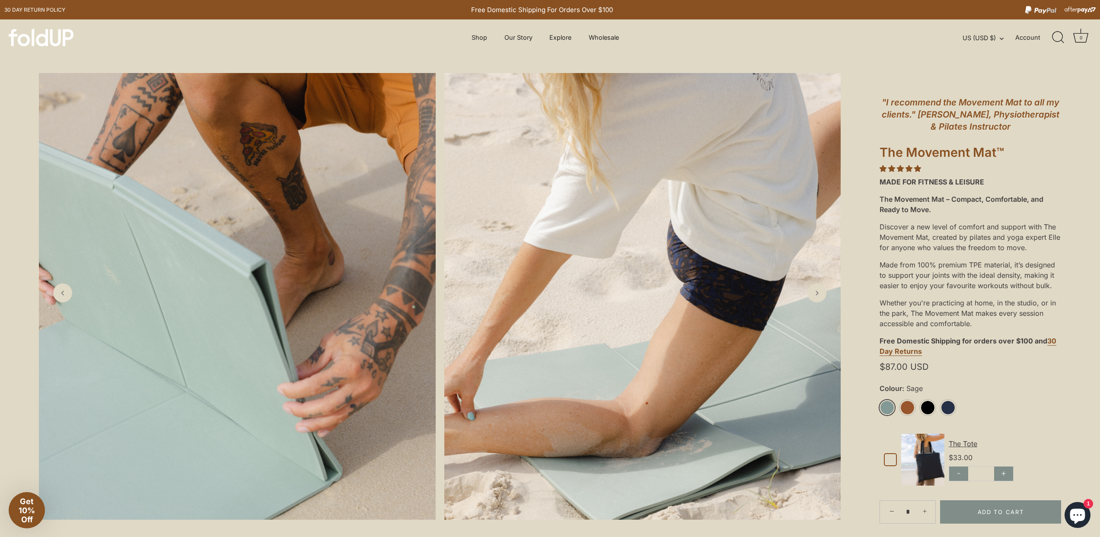
click at [916, 283] on div "Made from 100% premium TPE material, it’s designed to support your joints with …" at bounding box center [969, 275] width 181 height 38
drag, startPoint x: 888, startPoint y: 288, endPoint x: 941, endPoint y: 291, distance: 53.2
click at [941, 291] on div "Made from 100% premium TPE material, it’s designed to support your joints with …" at bounding box center [969, 275] width 181 height 38
drag, startPoint x: 901, startPoint y: 305, endPoint x: 955, endPoint y: 305, distance: 54.0
click at [959, 306] on div "Whether you're practicing at home, in the studio, or in the park, The Movement …" at bounding box center [969, 313] width 181 height 38
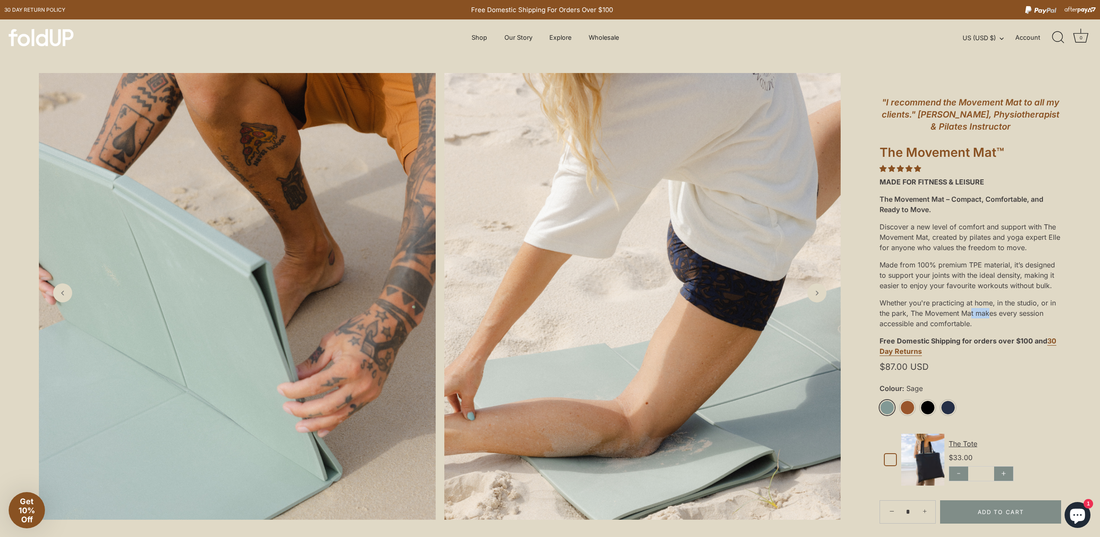
drag, startPoint x: 890, startPoint y: 318, endPoint x: 909, endPoint y: 318, distance: 18.2
click at [906, 318] on div "Whether you're practicing at home, in the studio, or in the park, The Movement …" at bounding box center [969, 313] width 181 height 38
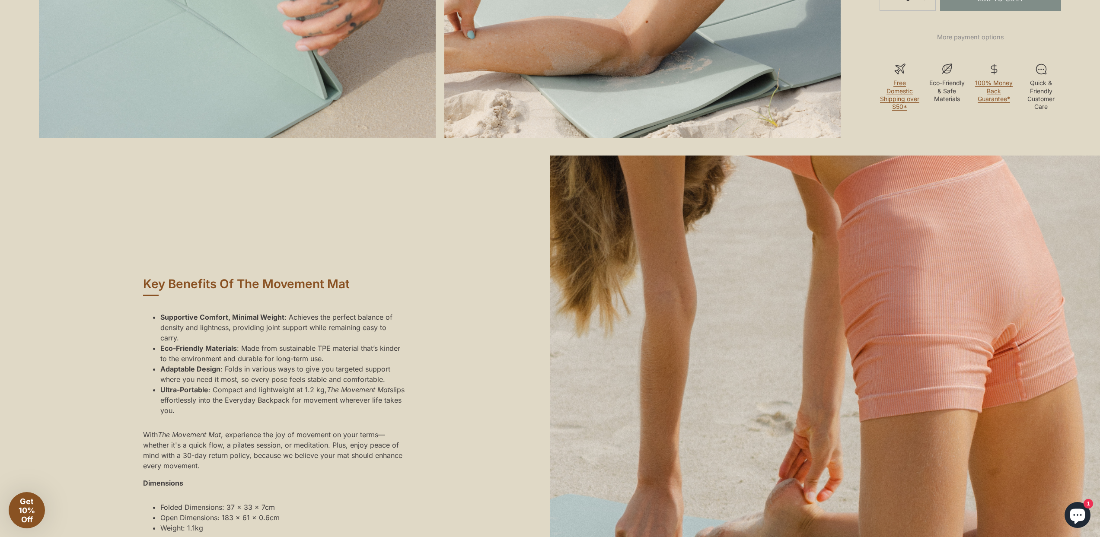
scroll to position [573, 0]
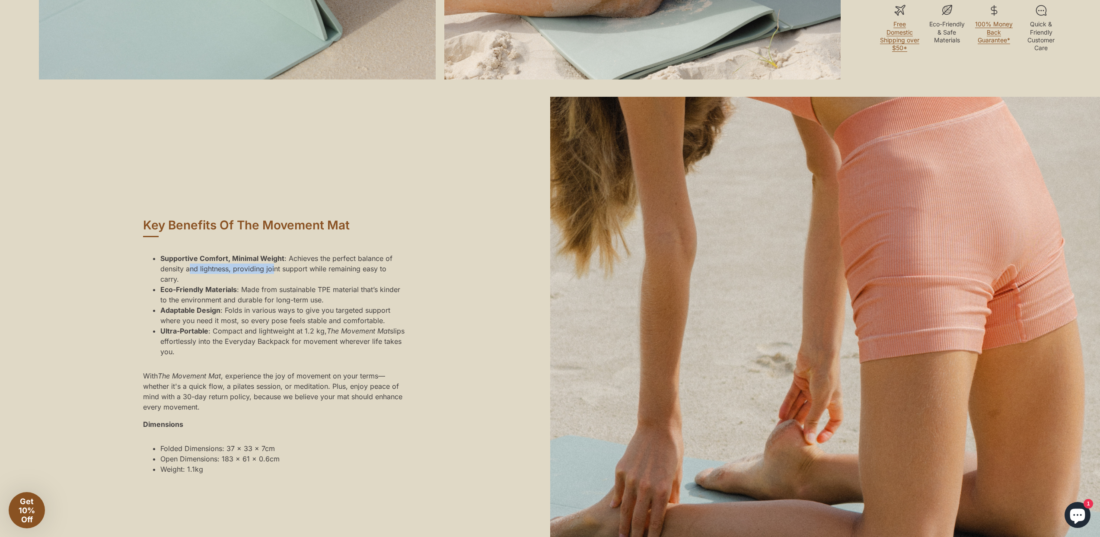
drag, startPoint x: 197, startPoint y: 276, endPoint x: 276, endPoint y: 275, distance: 78.6
click at [276, 275] on li "Supportive Comfort, Minimal Weight : Achieves the perfect balance of density an…" at bounding box center [283, 268] width 246 height 31
drag, startPoint x: 318, startPoint y: 275, endPoint x: 243, endPoint y: 284, distance: 75.3
click at [349, 276] on li "Supportive Comfort, Minimal Weight : Achieves the perfect balance of density an…" at bounding box center [283, 268] width 246 height 31
click at [183, 284] on li "Supportive Comfort, Minimal Weight : Achieves the perfect balance of density an…" at bounding box center [283, 268] width 246 height 31
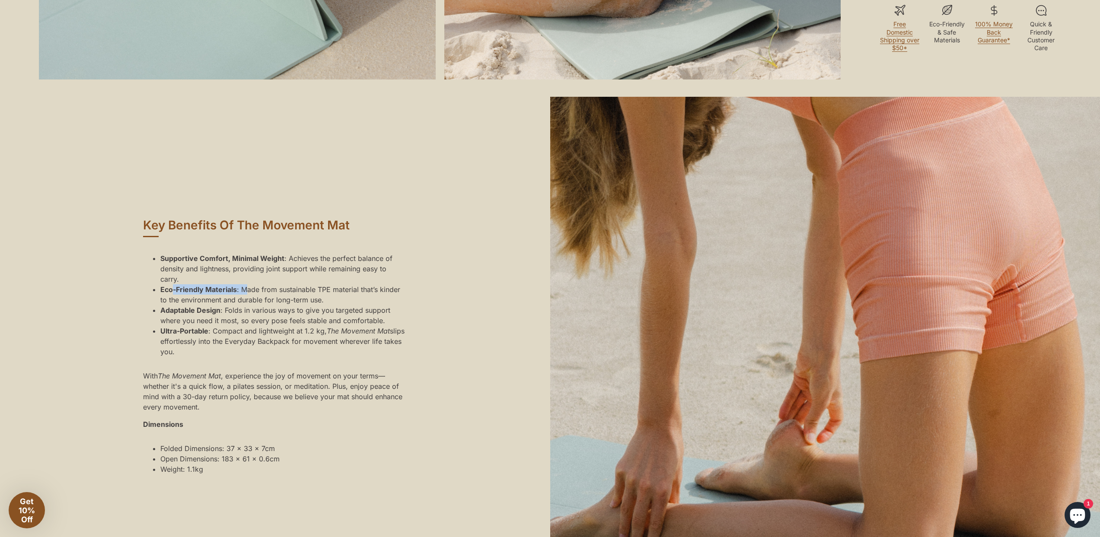
drag, startPoint x: 173, startPoint y: 303, endPoint x: 245, endPoint y: 303, distance: 72.2
click at [245, 303] on li "Eco-Friendly Materials : Made from sustainable TPE material that’s kinder to th…" at bounding box center [283, 294] width 246 height 21
drag, startPoint x: 305, startPoint y: 318, endPoint x: 363, endPoint y: 320, distance: 57.5
click at [363, 320] on li "Adaptable Design : Folds in various ways to give you targeted support where you…" at bounding box center [283, 315] width 246 height 21
click at [257, 326] on li "Adaptable Design : Folds in various ways to give you targeted support where you…" at bounding box center [283, 315] width 246 height 21
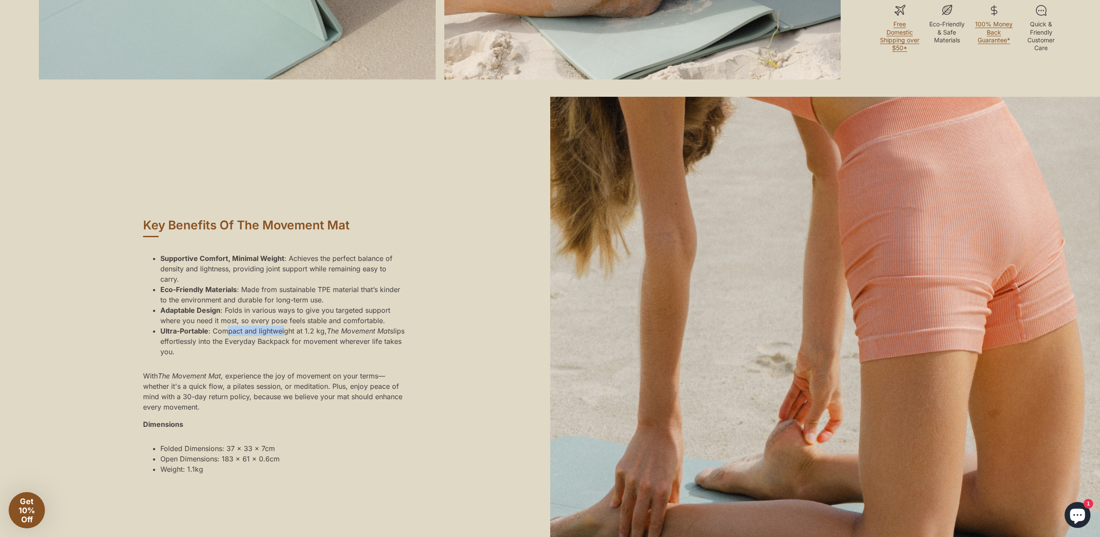
drag, startPoint x: 229, startPoint y: 340, endPoint x: 285, endPoint y: 340, distance: 55.7
click at [285, 340] on li "Ultra-Portable : Compact and lightweight at 1.2 kg, The Movement Mat slips effo…" at bounding box center [283, 341] width 246 height 31
drag, startPoint x: 203, startPoint y: 357, endPoint x: 208, endPoint y: 356, distance: 5.3
click at [207, 356] on li "Ultra-Portable : Compact and lightweight at 1.2 kg, The Movement Mat slips effo…" at bounding box center [283, 341] width 246 height 31
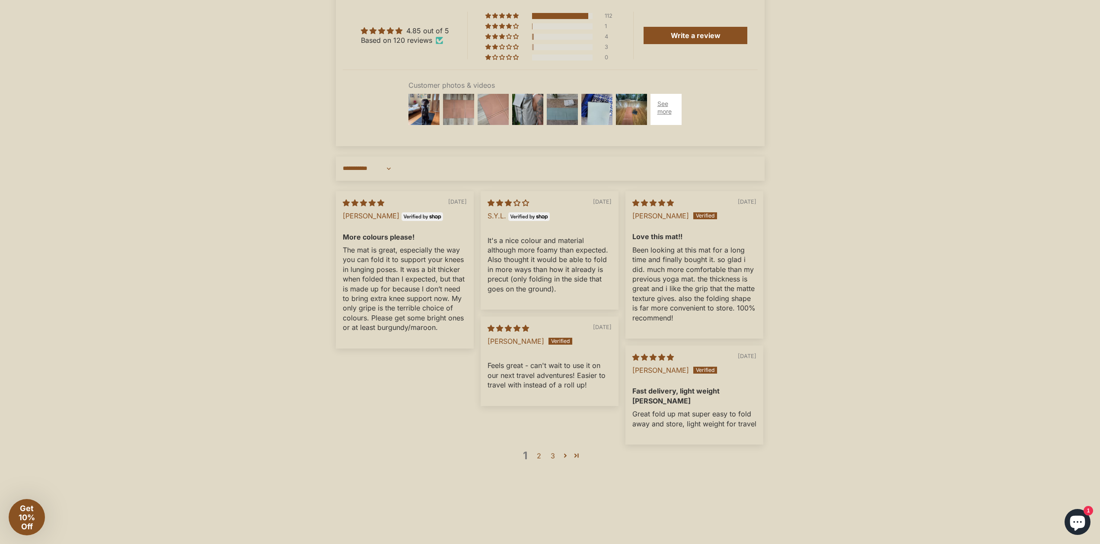
scroll to position [2717, 0]
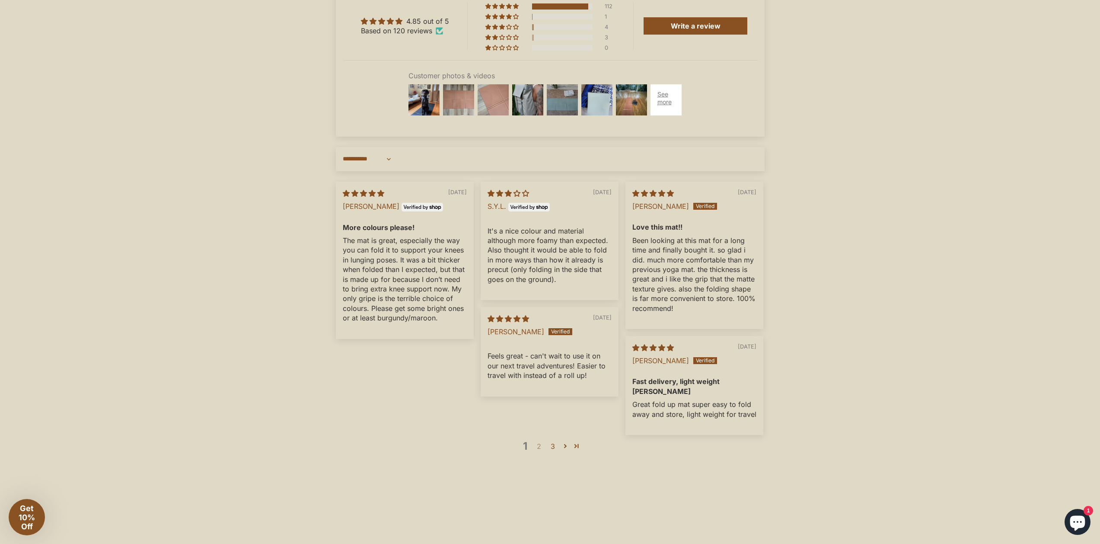
click at [543, 451] on link "2" at bounding box center [539, 446] width 14 height 10
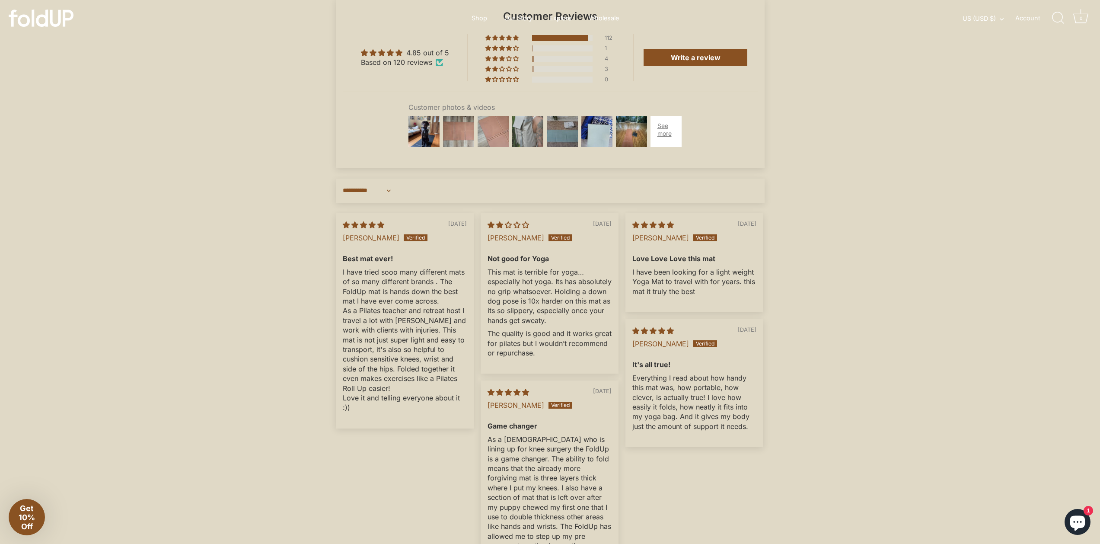
scroll to position [2598, 0]
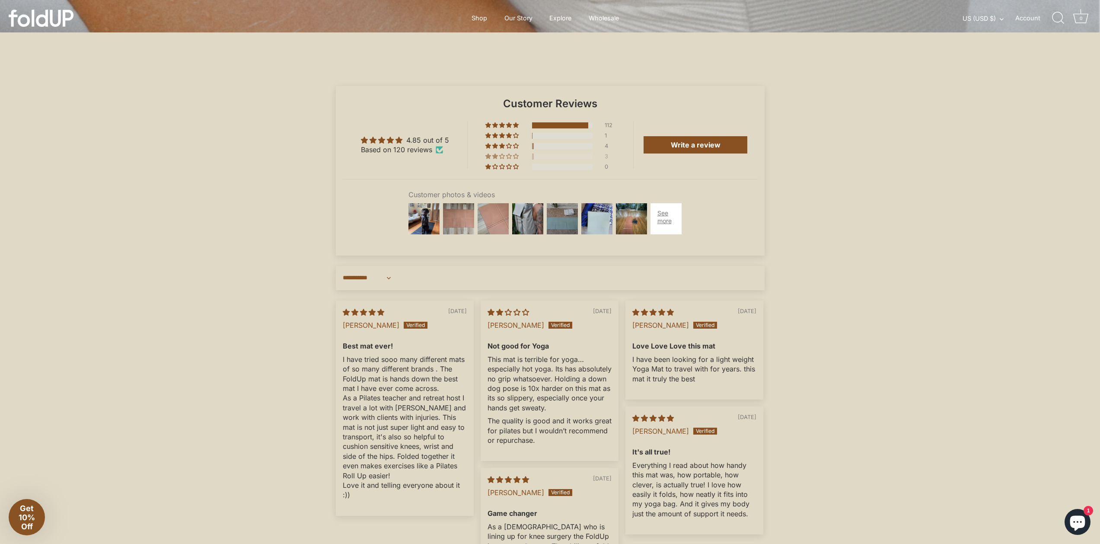
click at [604, 159] on div "3" at bounding box center [609, 156] width 10 height 6
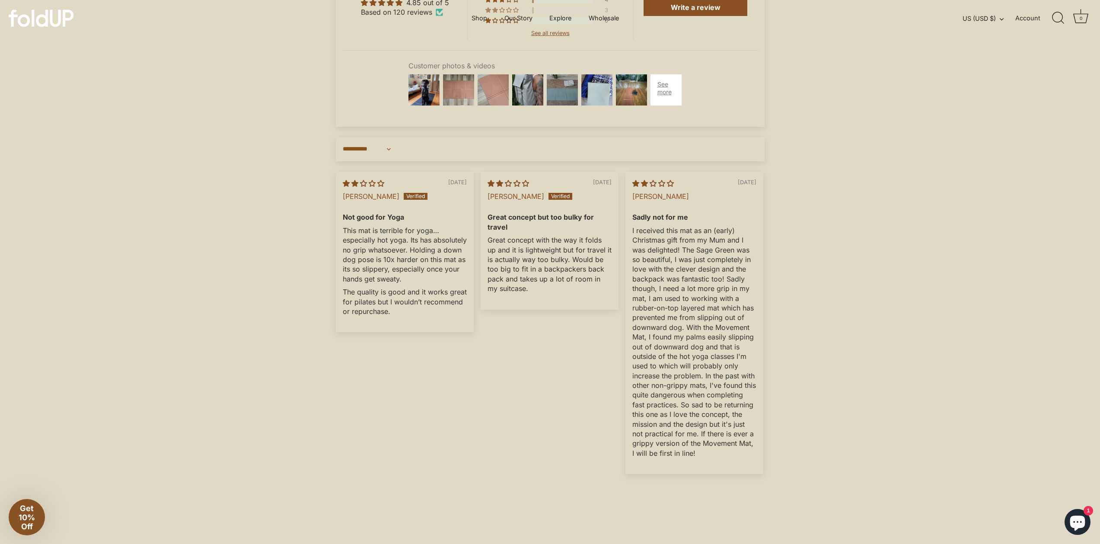
scroll to position [2693, 0]
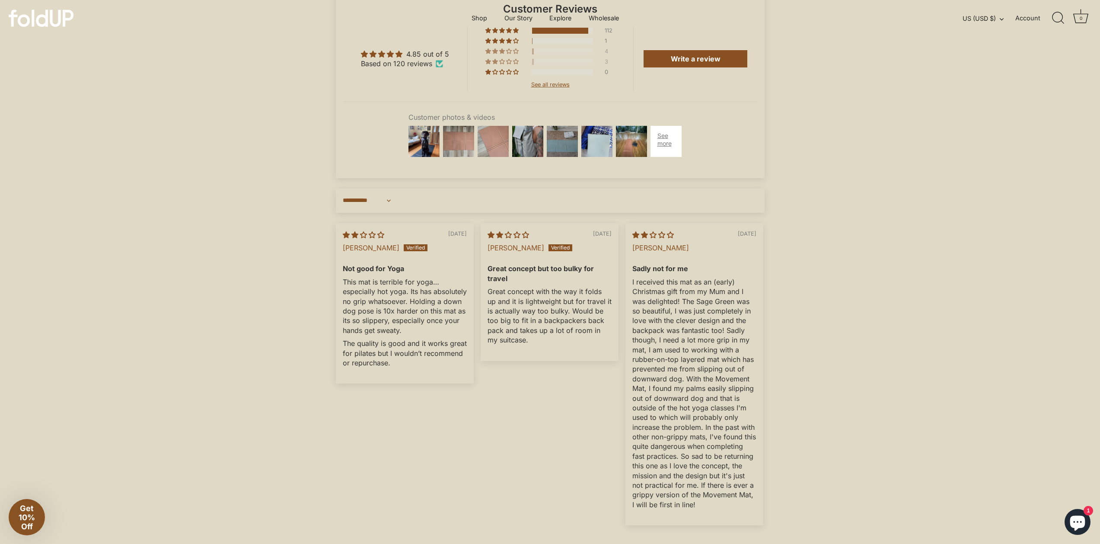
click at [606, 54] on div "4" at bounding box center [609, 51] width 10 height 6
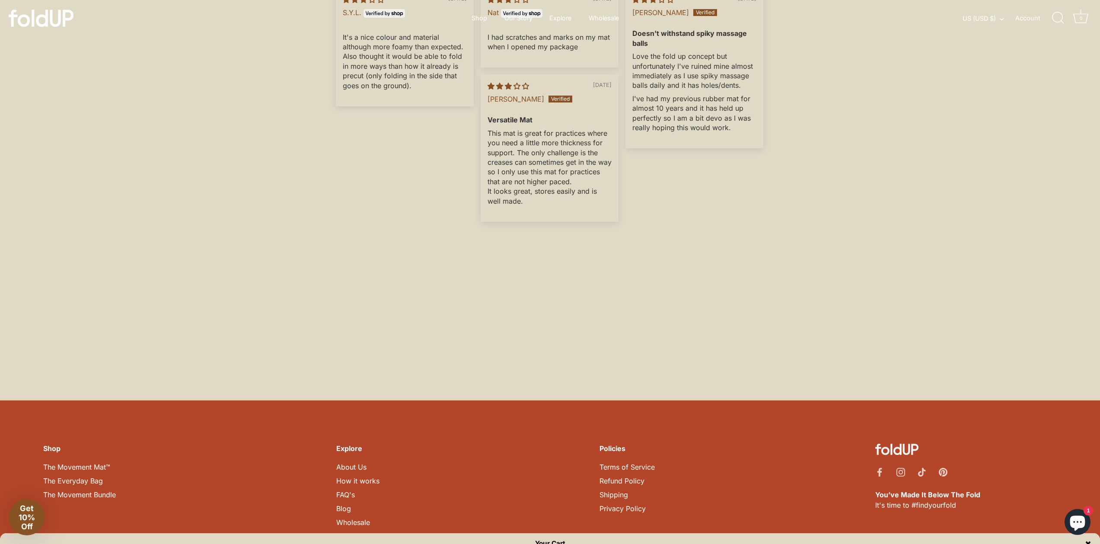
scroll to position [2317, 0]
